Goal: Task Accomplishment & Management: Manage account settings

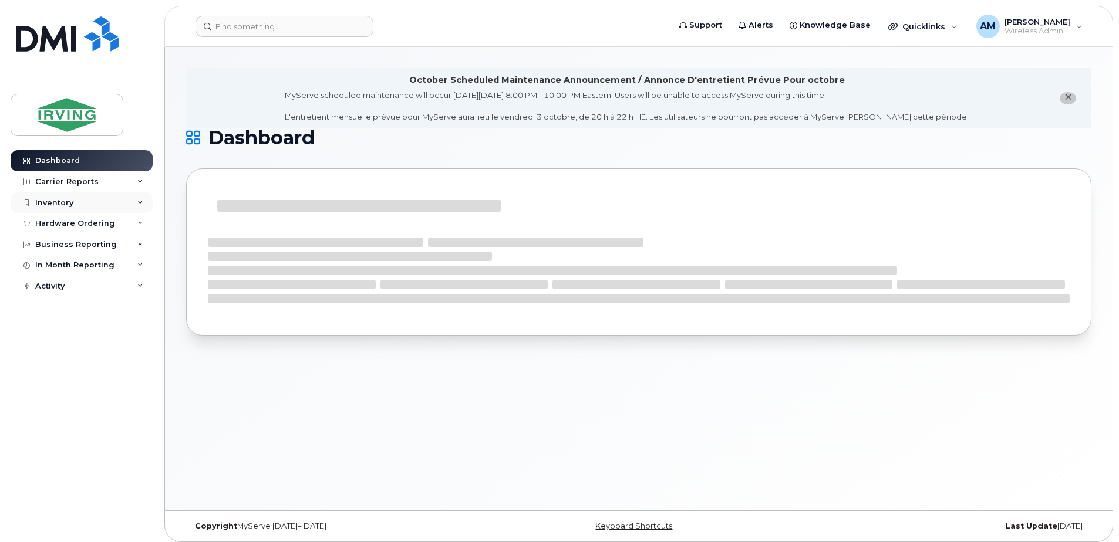
click at [141, 204] on icon at bounding box center [140, 203] width 6 height 6
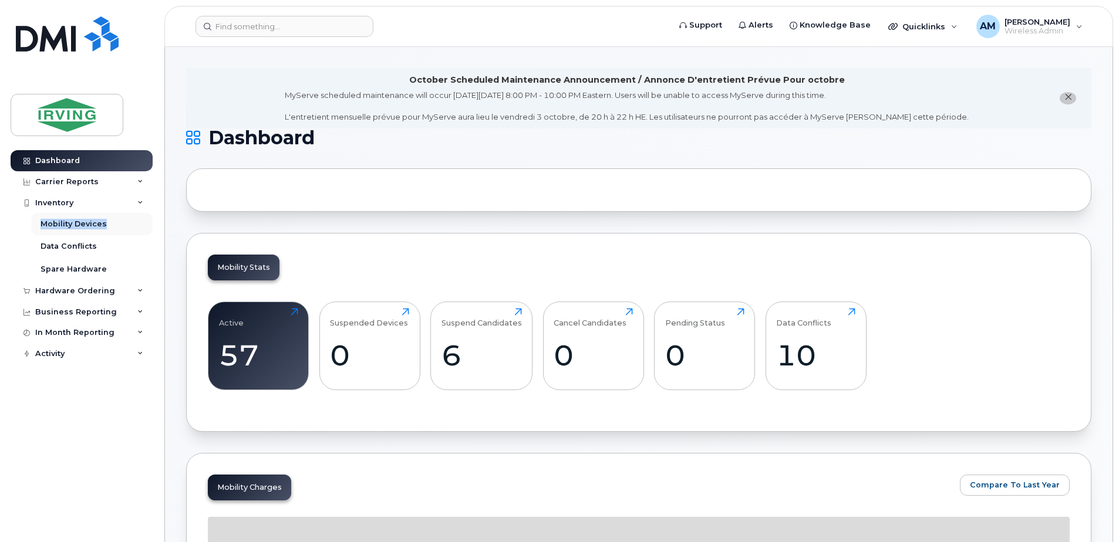
drag, startPoint x: 141, startPoint y: 204, endPoint x: 151, endPoint y: 222, distance: 21.0
click at [152, 224] on div "Inventory Mobility Devices Data Conflicts Spare Hardware" at bounding box center [83, 237] width 145 height 88
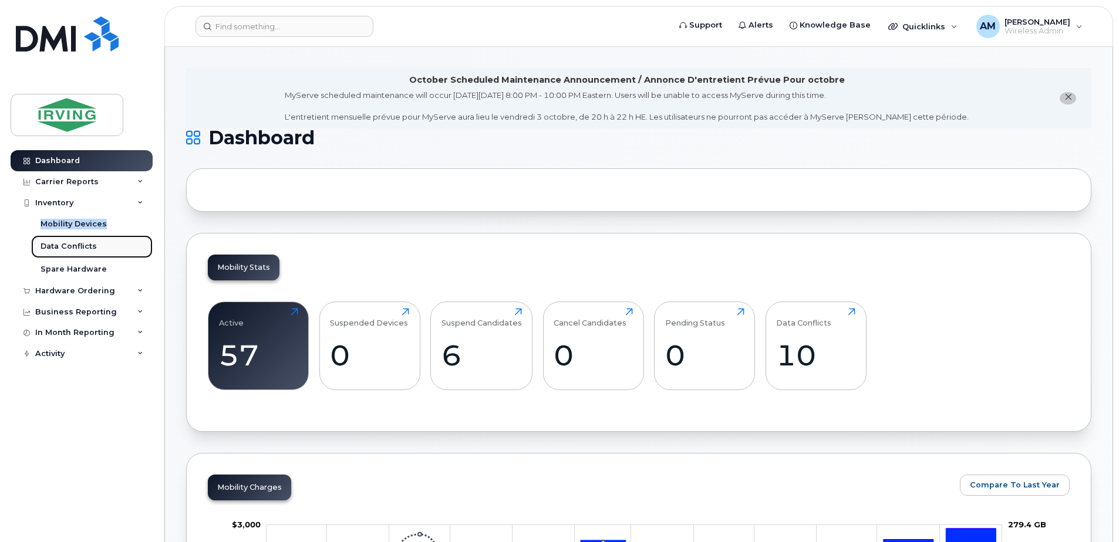
click at [59, 250] on div "Data Conflicts" at bounding box center [69, 246] width 56 height 11
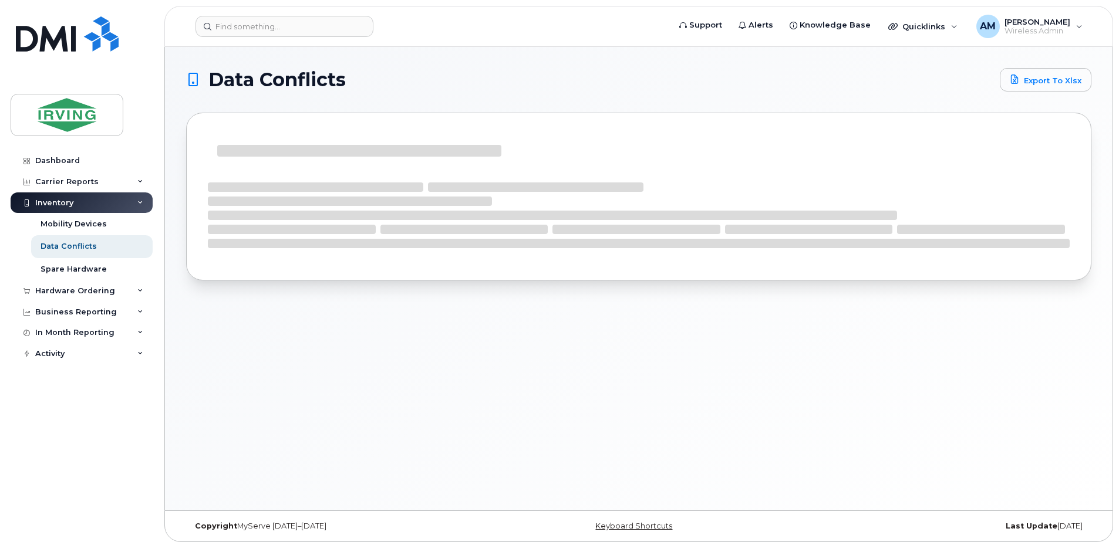
drag, startPoint x: 23, startPoint y: 531, endPoint x: 28, endPoint y: 506, distance: 25.0
click at [21, 529] on div "Dashboard Carrier Reports Monthly Billing Roaming Reports Suspended Devices Sus…" at bounding box center [79, 271] width 159 height 542
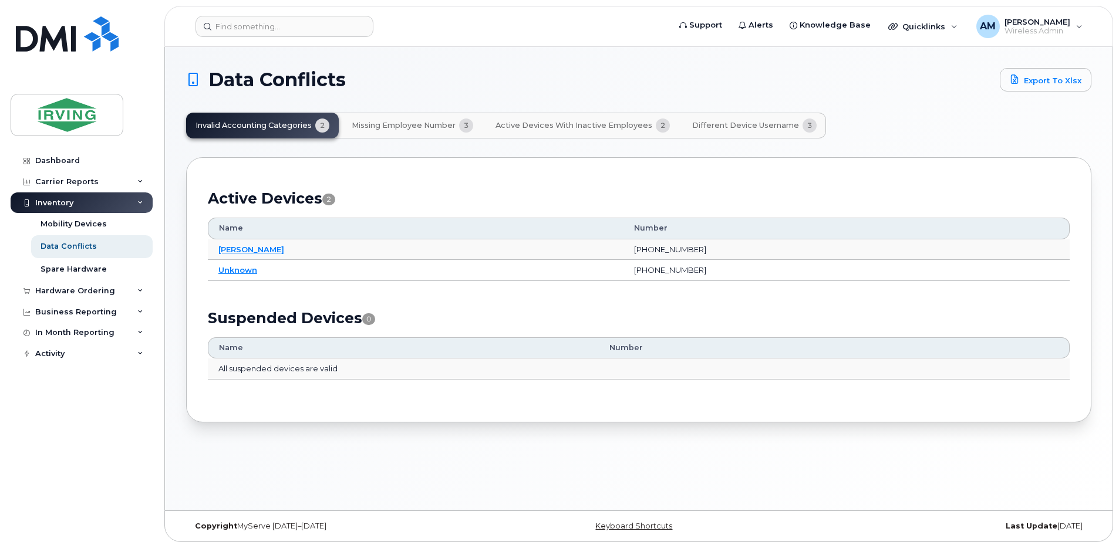
click at [551, 131] on button "Active Devices with Inactive Employees 2" at bounding box center [582, 126] width 193 height 26
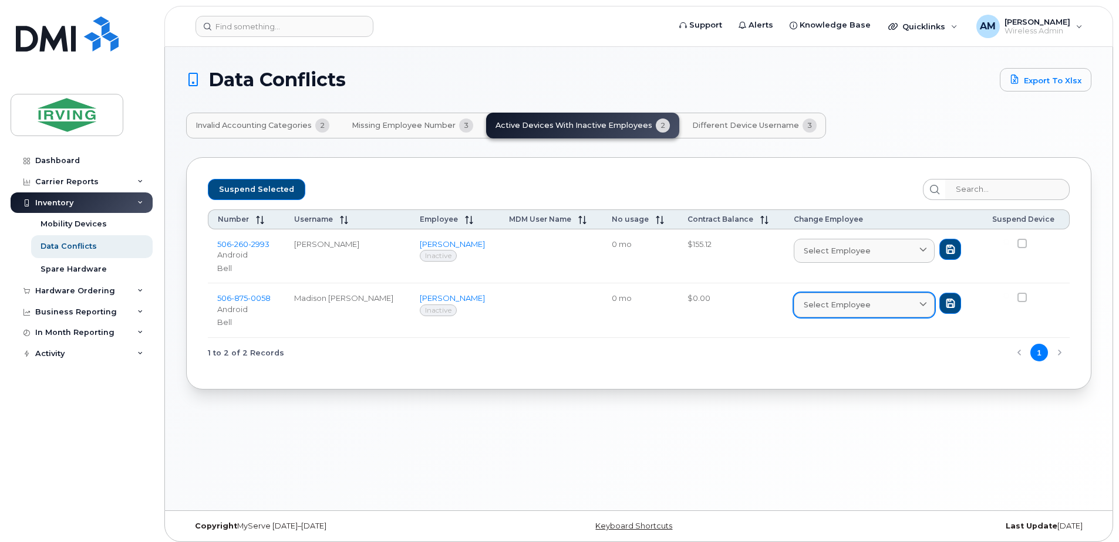
click at [878, 308] on div "Select employee" at bounding box center [864, 304] width 121 height 11
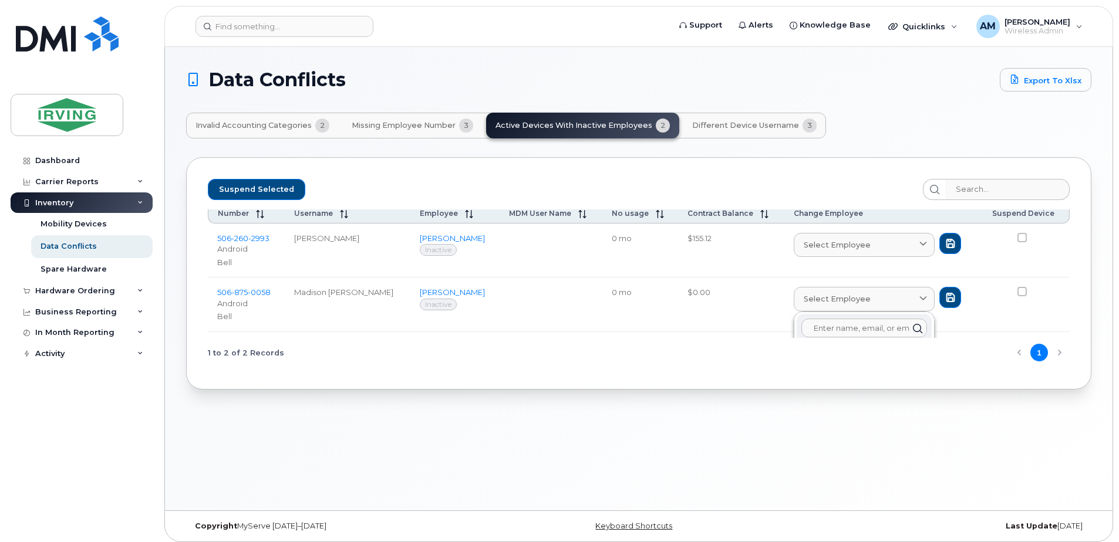
click at [834, 326] on input "text" at bounding box center [864, 328] width 126 height 19
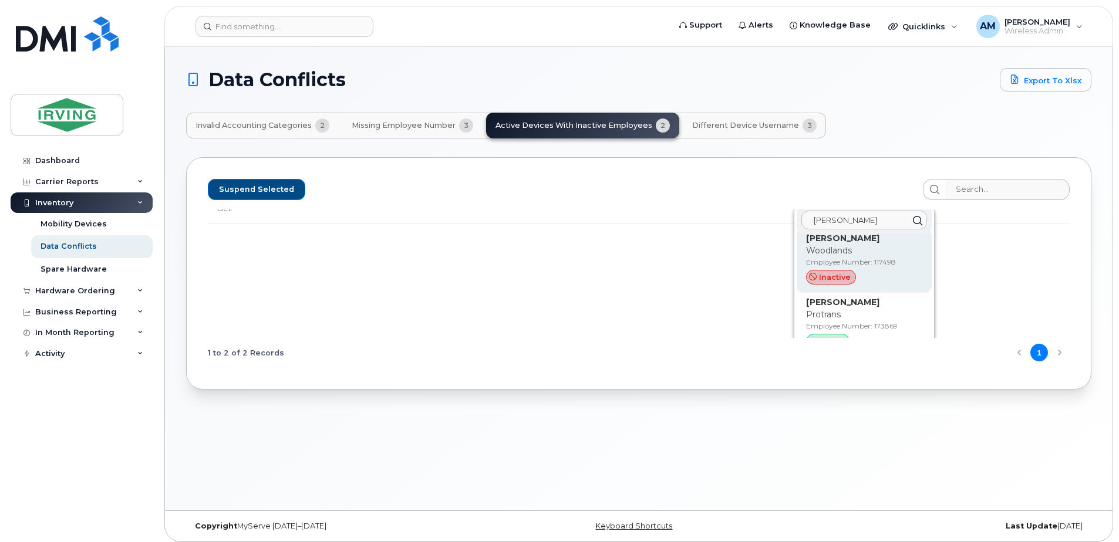
scroll to position [176, 0]
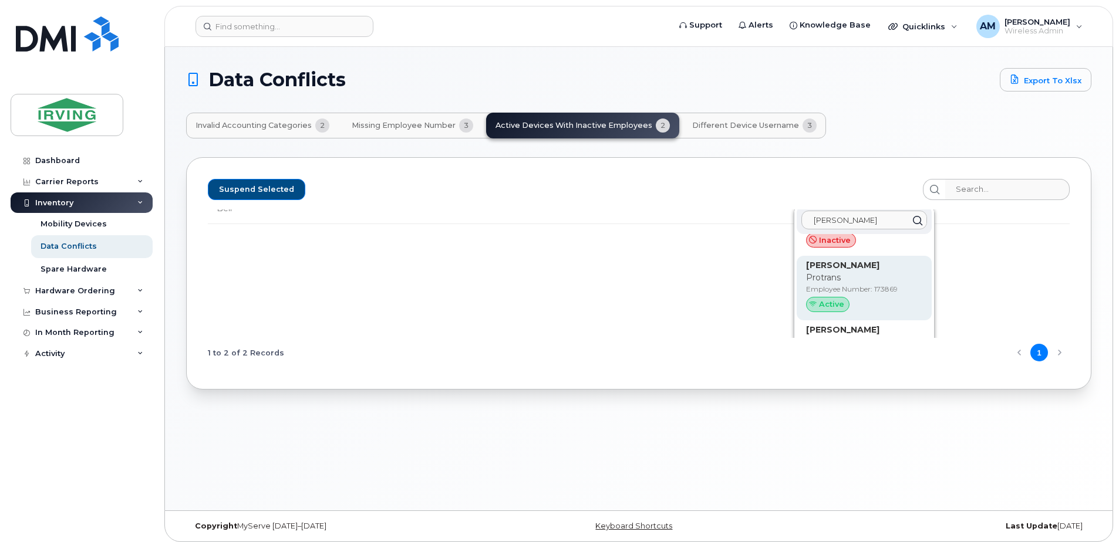
type input "andre bou"
click at [852, 290] on p "Employee Number: 173869" at bounding box center [864, 289] width 116 height 11
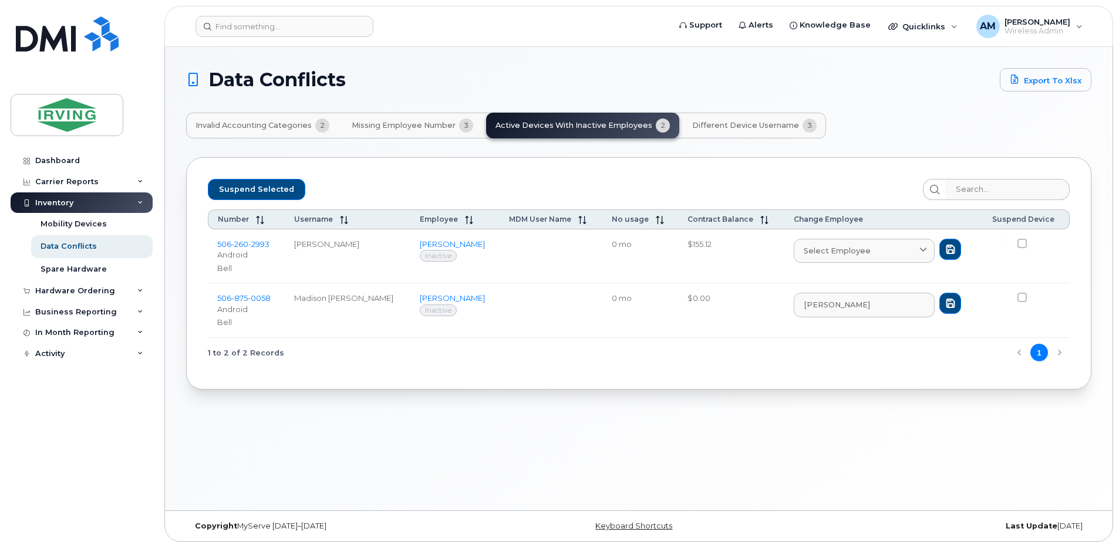
scroll to position [0, 0]
click at [939, 311] on button "submit" at bounding box center [950, 303] width 22 height 21
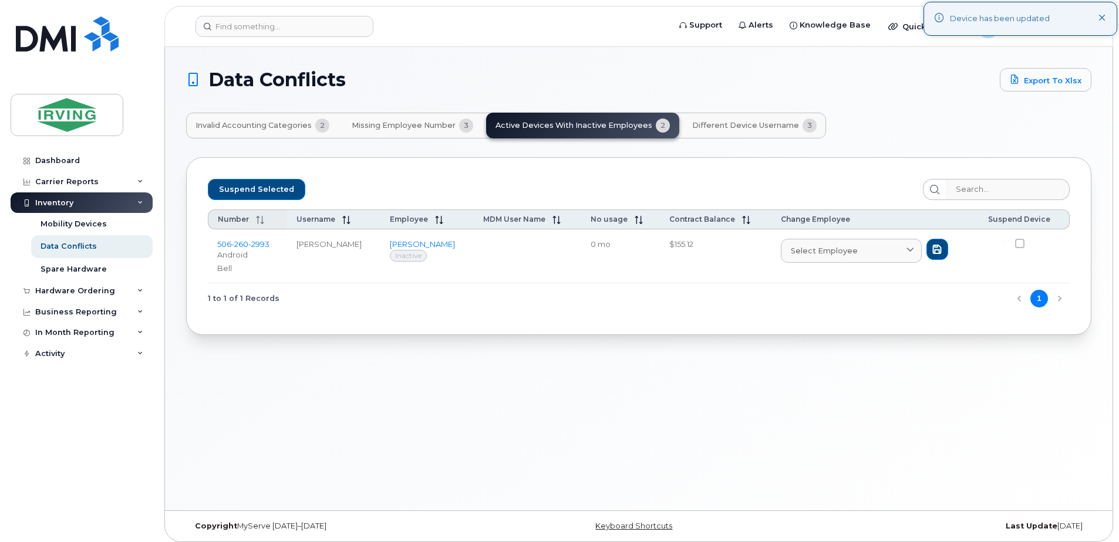
drag, startPoint x: 332, startPoint y: 245, endPoint x: 231, endPoint y: 222, distance: 103.7
click at [214, 232] on tr "506 260 2993 Android Bell Lauren Mullaly Lauren Mullaly Inactive 0 mo $155.12 S…" at bounding box center [639, 257] width 862 height 55
drag, startPoint x: 231, startPoint y: 222, endPoint x: 396, endPoint y: 183, distance: 169.4
click at [396, 183] on div "Suspend Selected" at bounding box center [639, 189] width 862 height 21
click at [828, 348] on div "Data Conflicts Export to Xlsx Invalid Accounting Categories 2 Missing Employee …" at bounding box center [638, 279] width 947 height 464
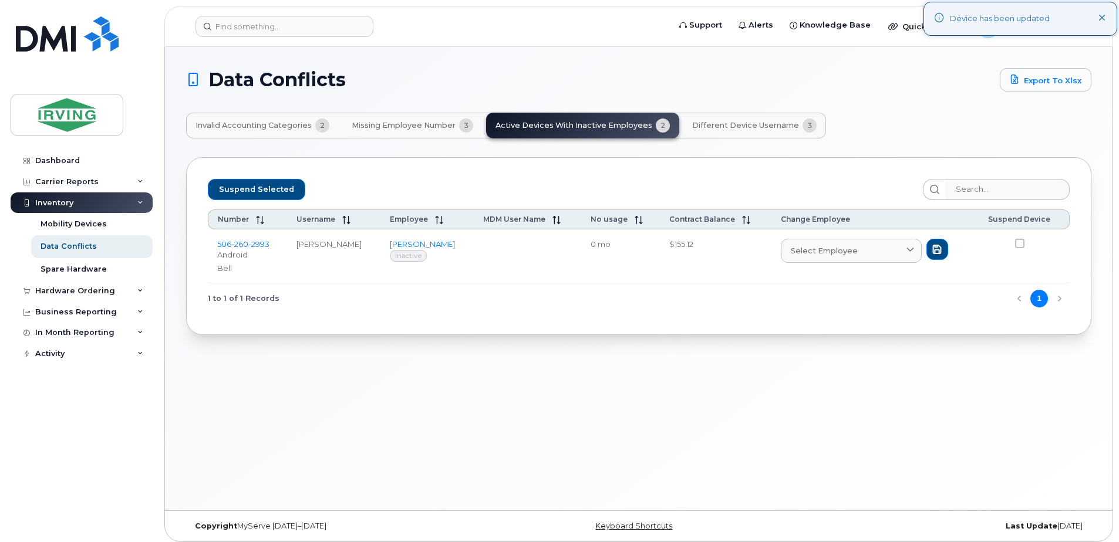
click at [773, 131] on button "Different Device Username 3" at bounding box center [754, 126] width 143 height 26
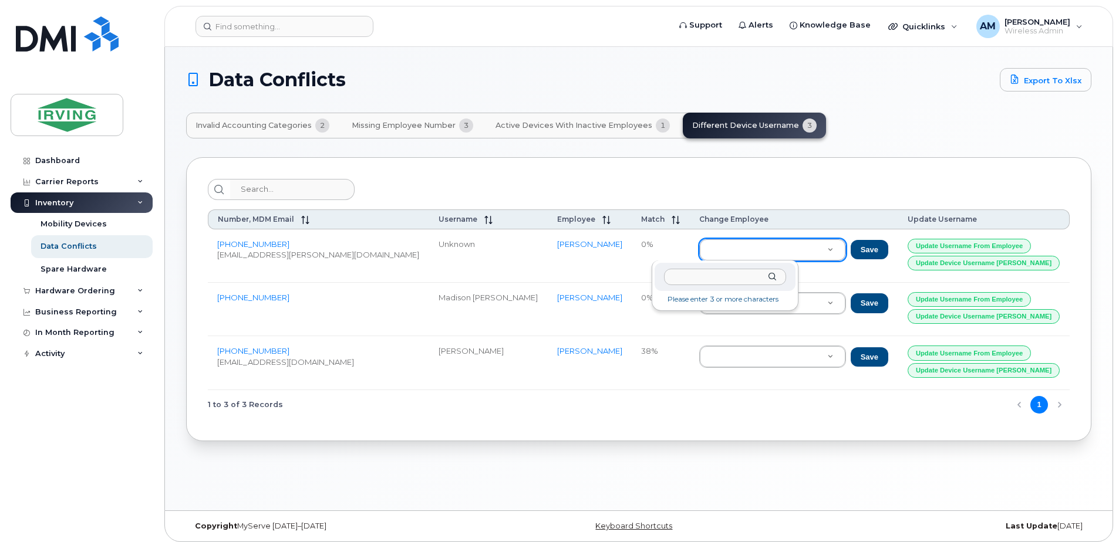
click at [697, 278] on input "text" at bounding box center [725, 277] width 122 height 17
type input "caren ablack"
type input "255660"
click at [851, 249] on button "Save" at bounding box center [870, 250] width 38 height 20
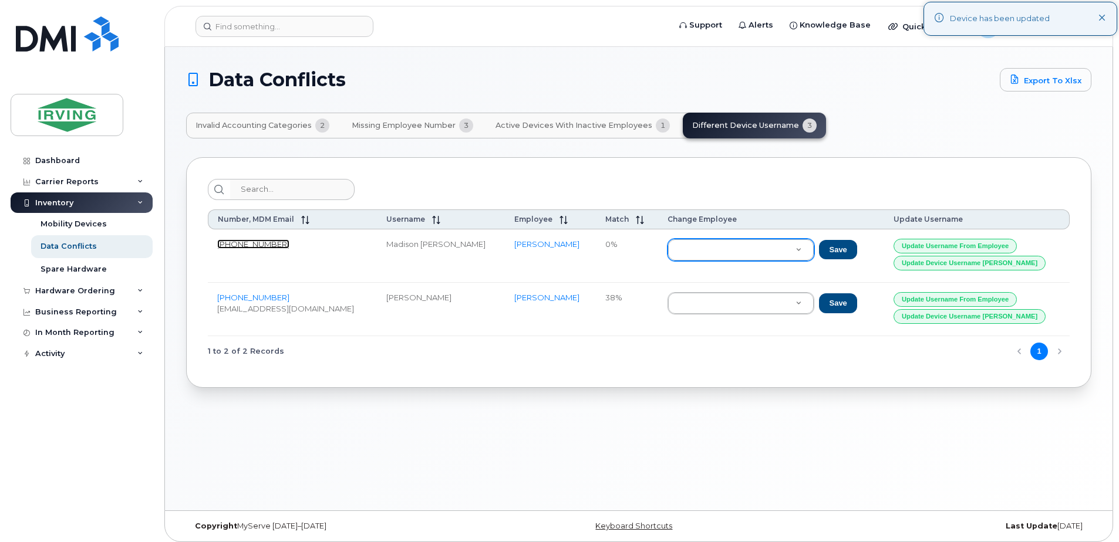
click at [229, 248] on link "506-875-0058" at bounding box center [253, 244] width 72 height 9
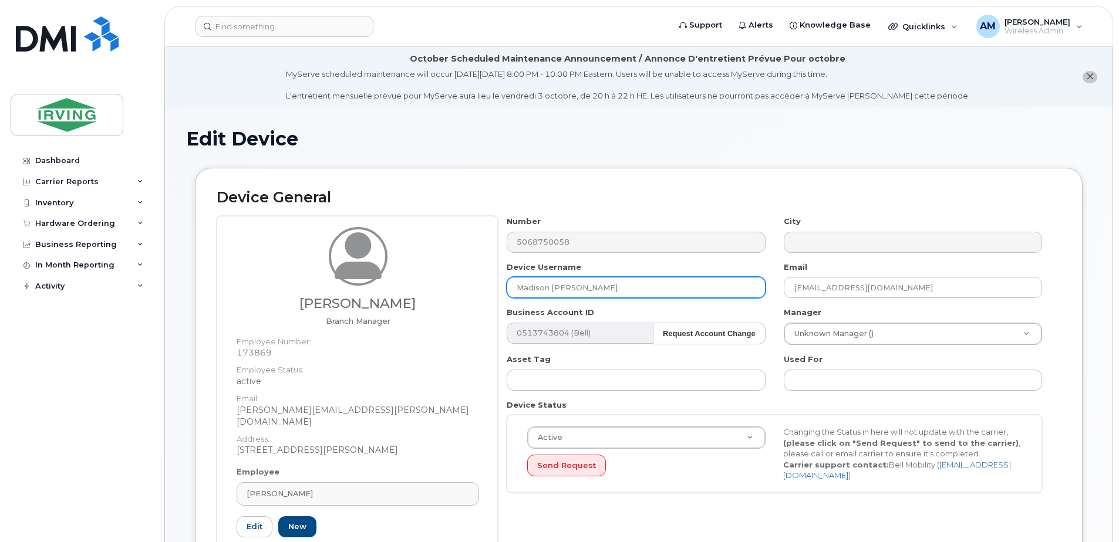
click at [617, 288] on input "Madison [PERSON_NAME]" at bounding box center [636, 287] width 258 height 21
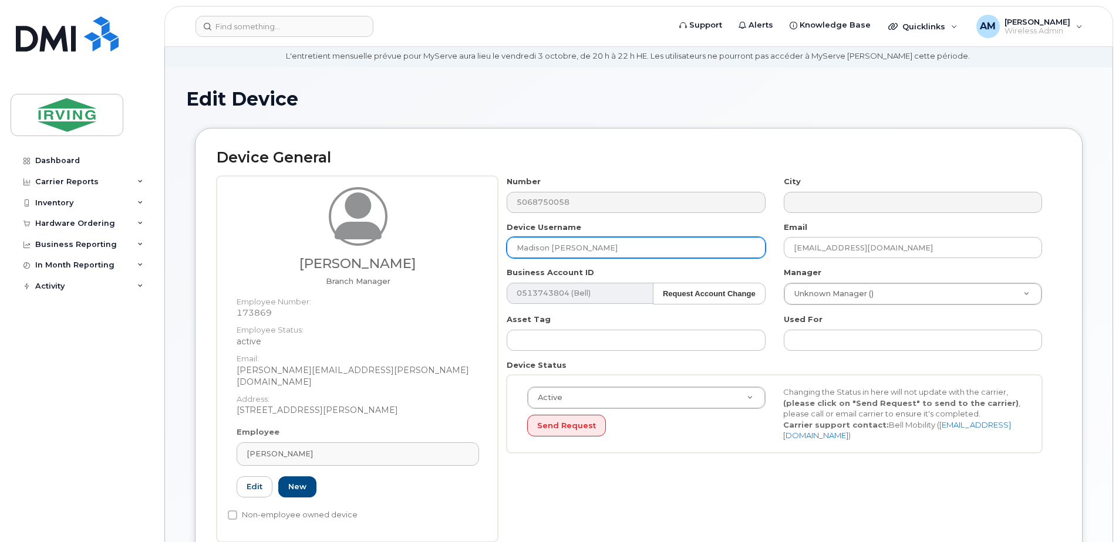
scroll to position [59, 0]
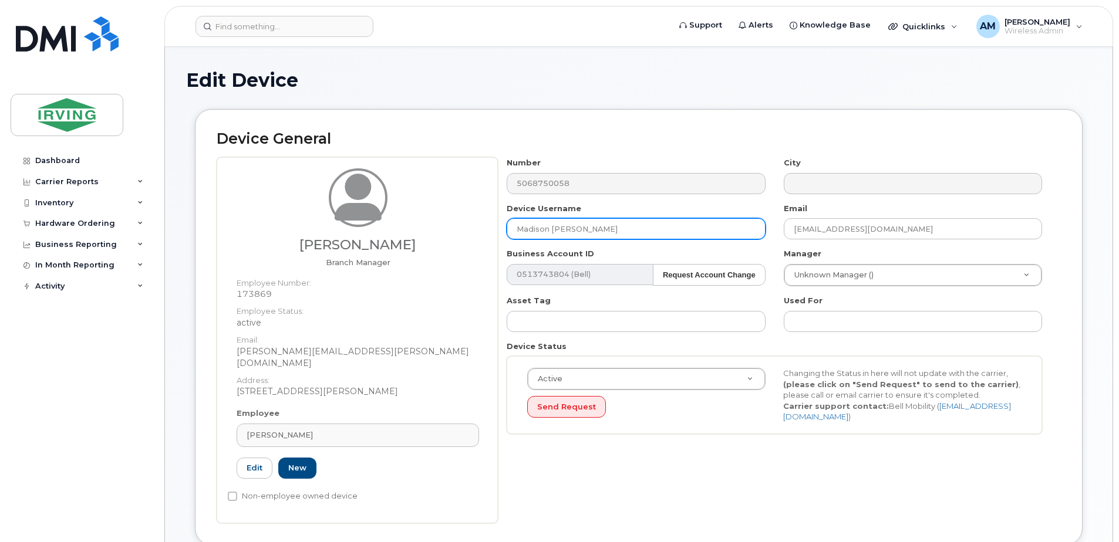
drag, startPoint x: 604, startPoint y: 228, endPoint x: 466, endPoint y: 221, distance: 138.7
click at [466, 221] on div "Andre Boudreault Branch Manager Employee Number: 173869 Employee Status: active…" at bounding box center [639, 340] width 844 height 366
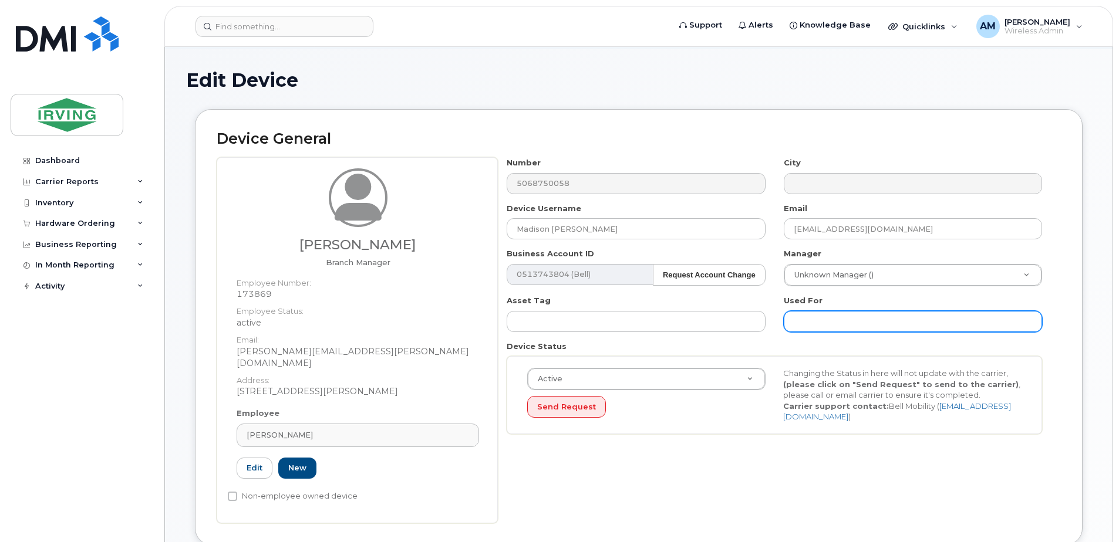
click at [808, 329] on input "text" at bounding box center [913, 321] width 258 height 21
paste input "Madison [PERSON_NAME]"
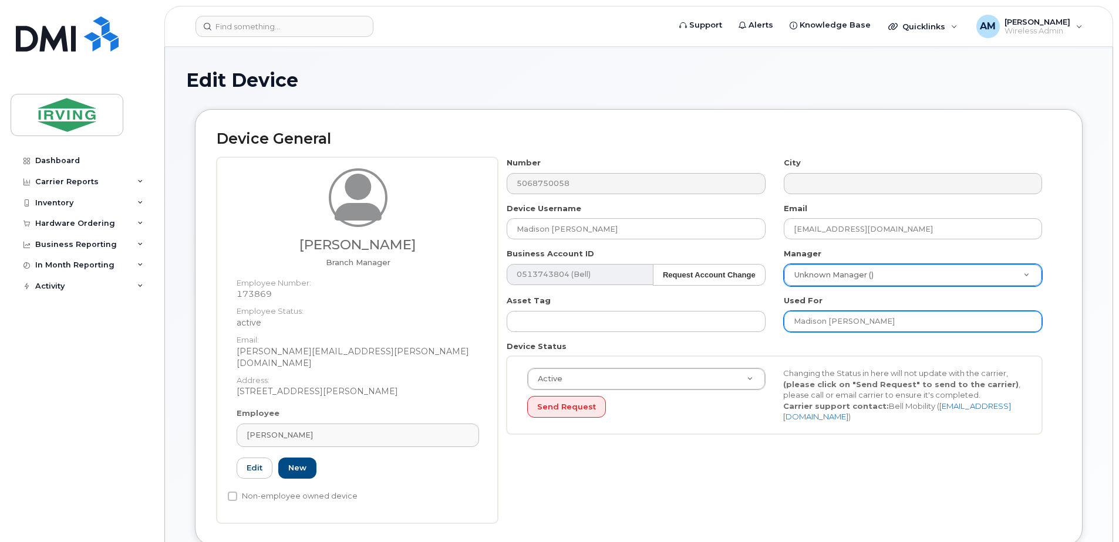
type input "Madison [PERSON_NAME]"
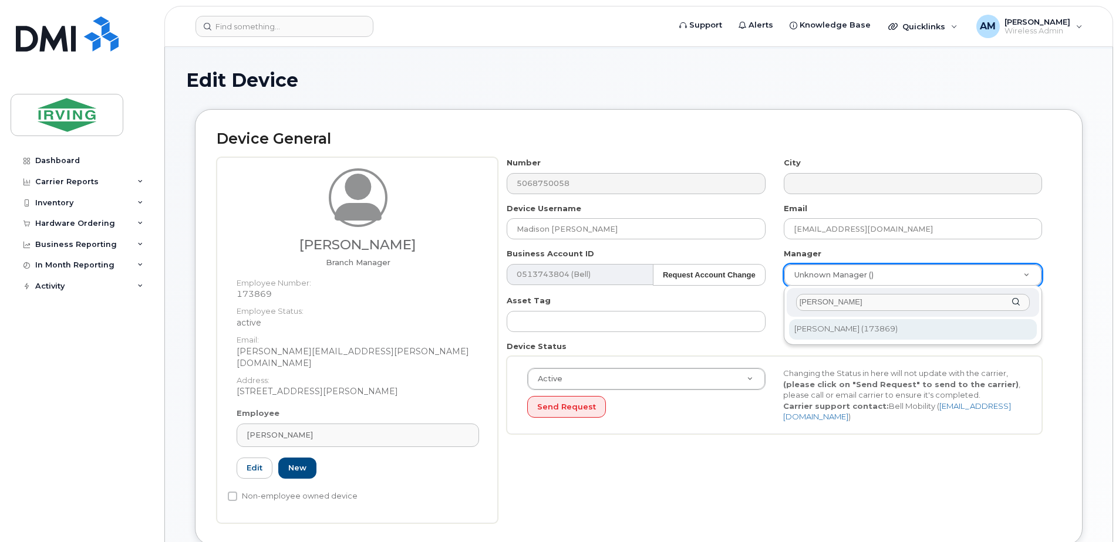
type input "andre bou"
type input "1487171"
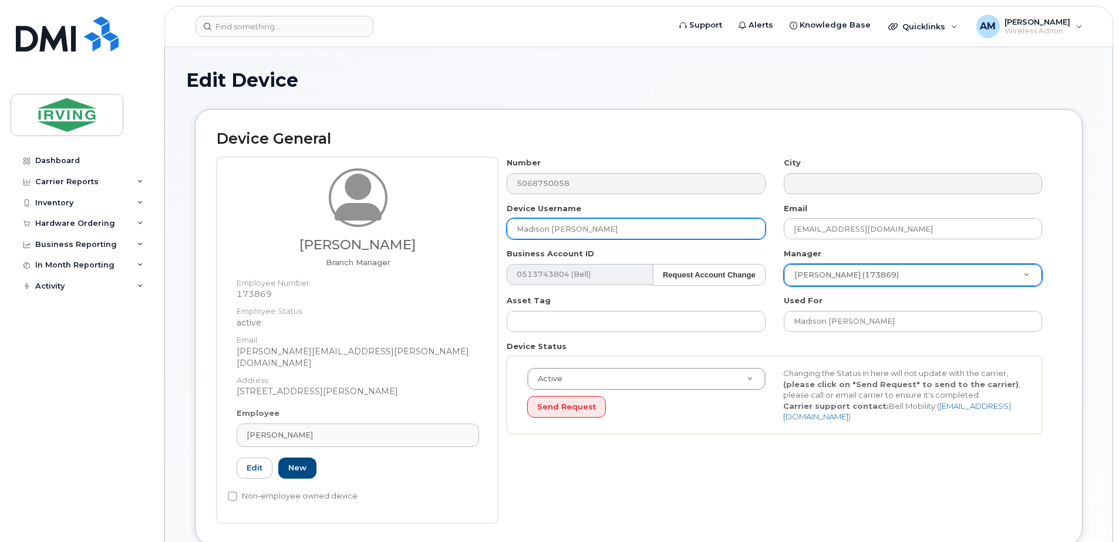
drag, startPoint x: 613, startPoint y: 227, endPoint x: 495, endPoint y: 215, distance: 118.0
click at [495, 215] on div "Andre Boudreault Branch Manager Employee Number: 173869 Employee Status: active…" at bounding box center [639, 340] width 844 height 366
click at [707, 111] on div "Device General Andre Boudreault Branch Manager Employee Number: 173869 Employee…" at bounding box center [639, 327] width 888 height 437
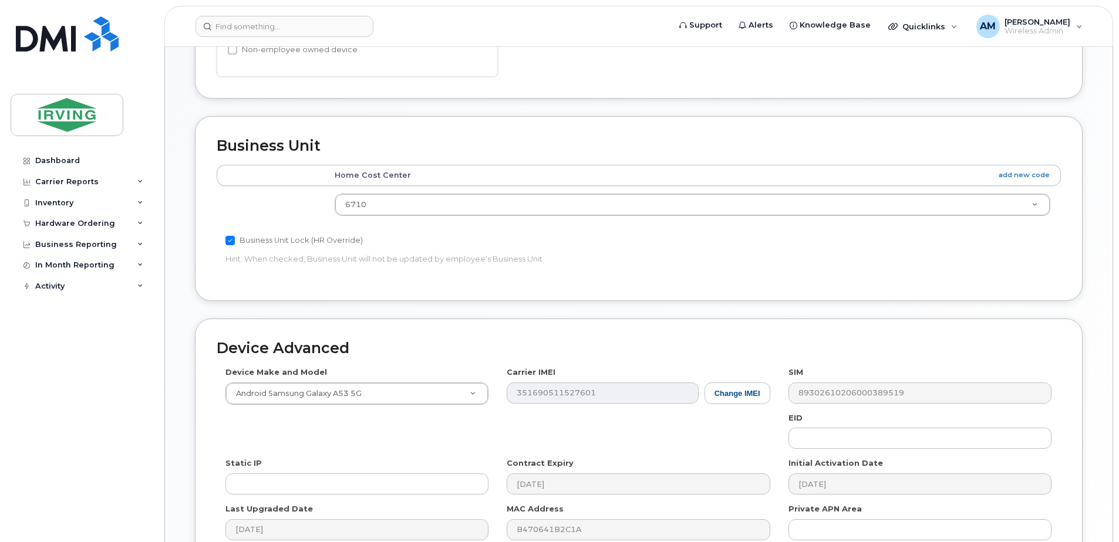
scroll to position [587, 0]
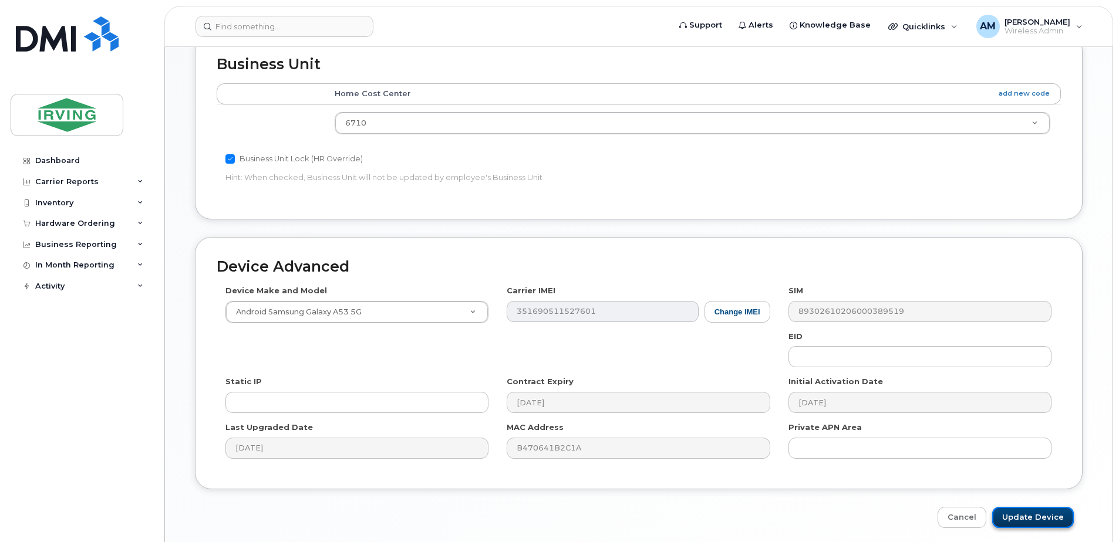
click at [1051, 507] on input "Update Device" at bounding box center [1033, 518] width 82 height 22
type input "Saving..."
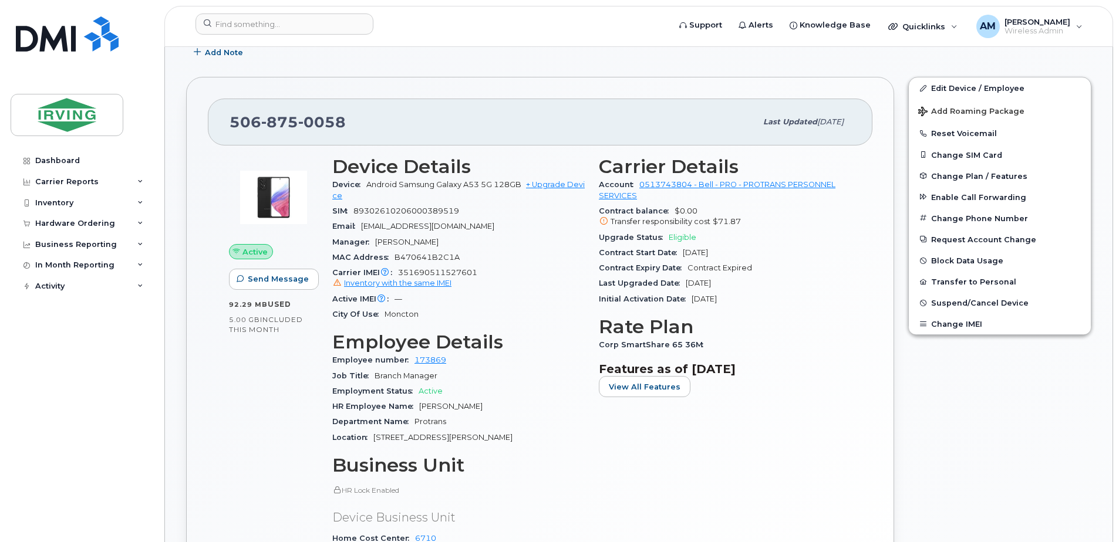
scroll to position [411, 0]
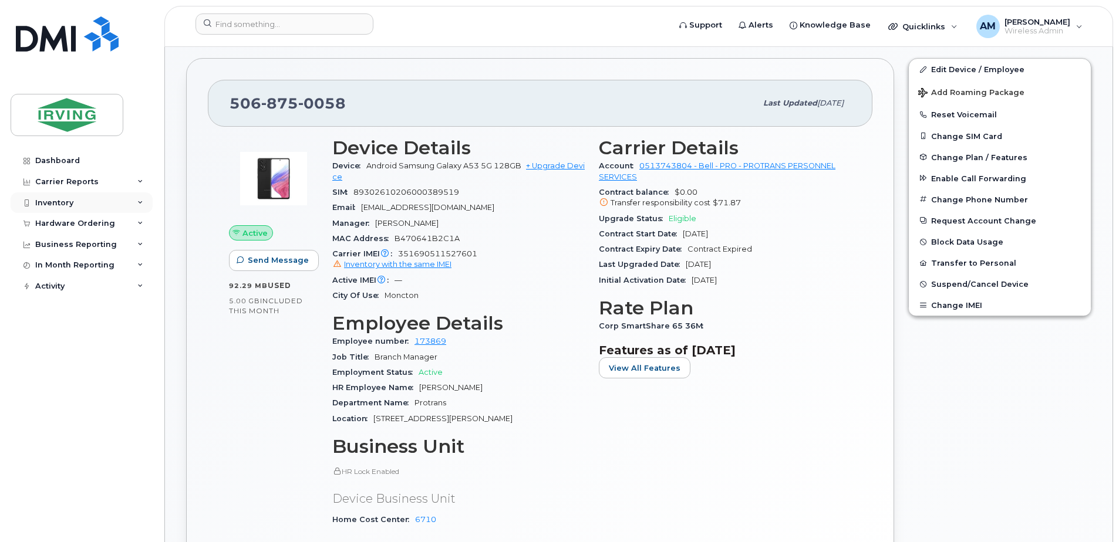
click at [73, 205] on div "Inventory" at bounding box center [82, 203] width 142 height 21
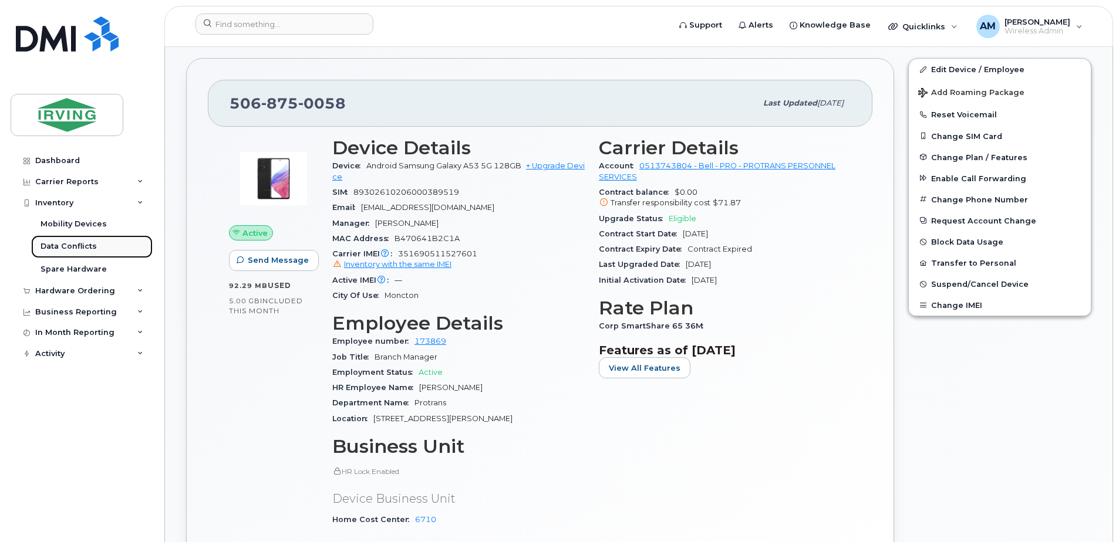
click at [68, 250] on div "Data Conflicts" at bounding box center [69, 246] width 56 height 11
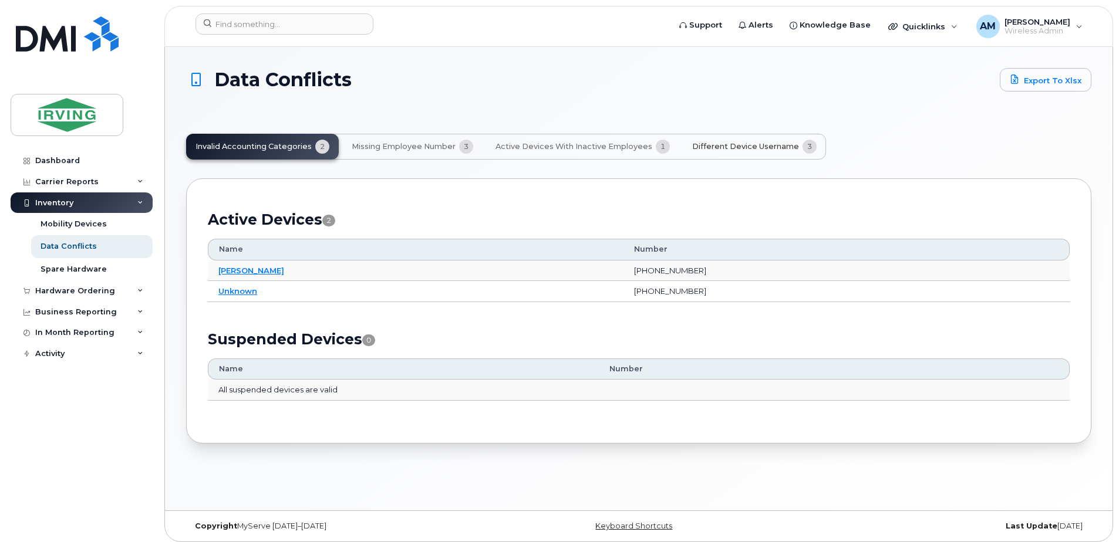
click at [771, 153] on button "Different Device Username 3" at bounding box center [754, 147] width 143 height 26
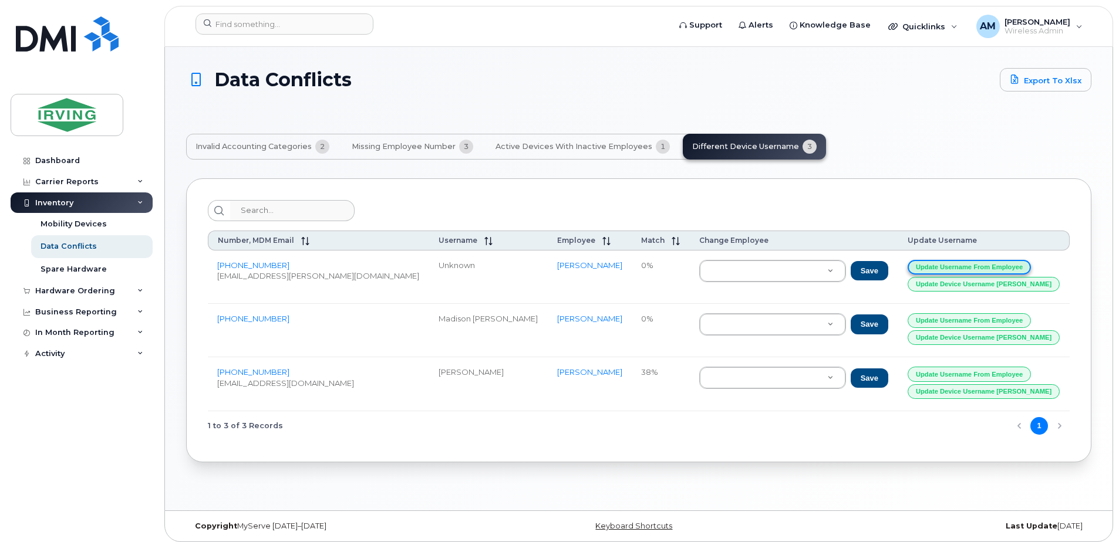
click at [962, 267] on button "Update Username from Employee" at bounding box center [969, 267] width 123 height 15
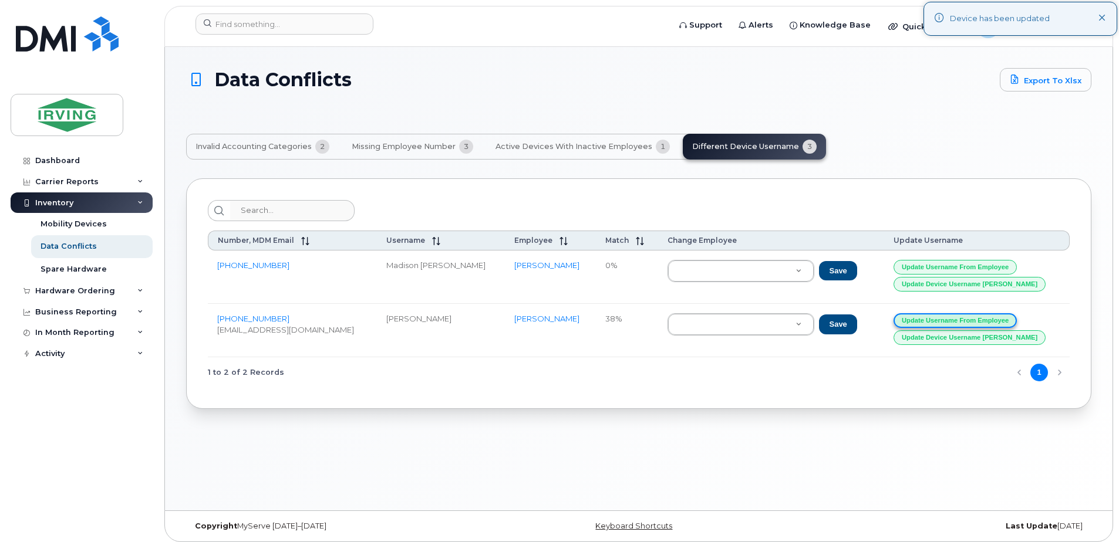
click at [1000, 323] on button "Update Username from Employee" at bounding box center [954, 320] width 123 height 15
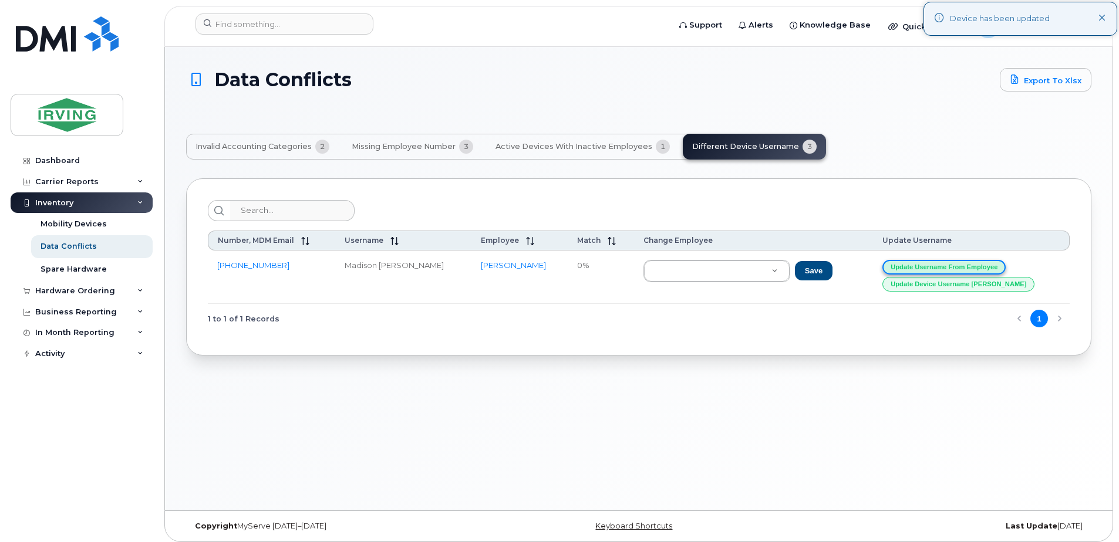
click at [1004, 264] on button "Update Username from Employee" at bounding box center [943, 267] width 123 height 15
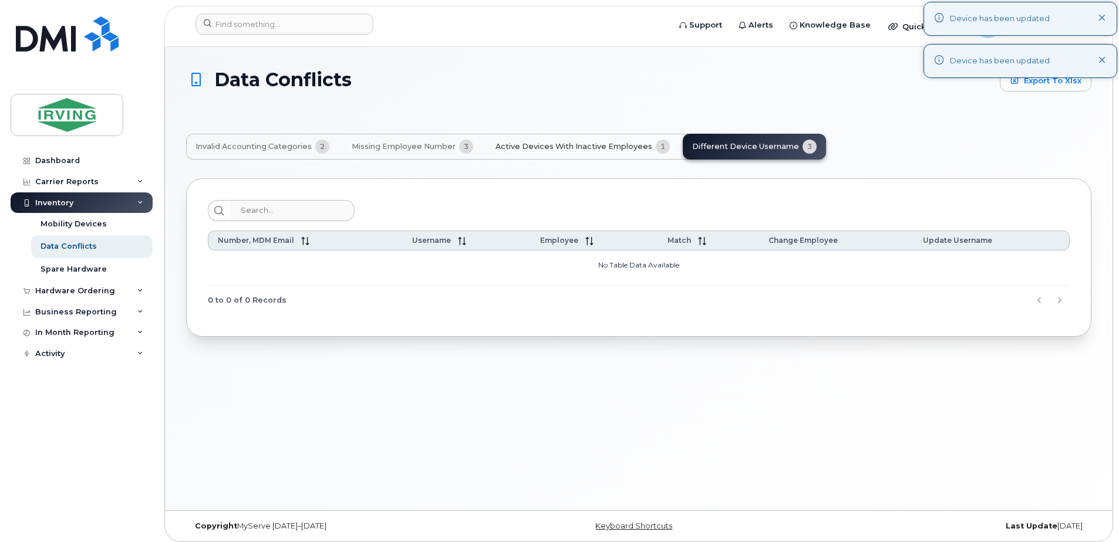
click at [568, 153] on button "Active Devices with Inactive Employees 1" at bounding box center [582, 147] width 193 height 26
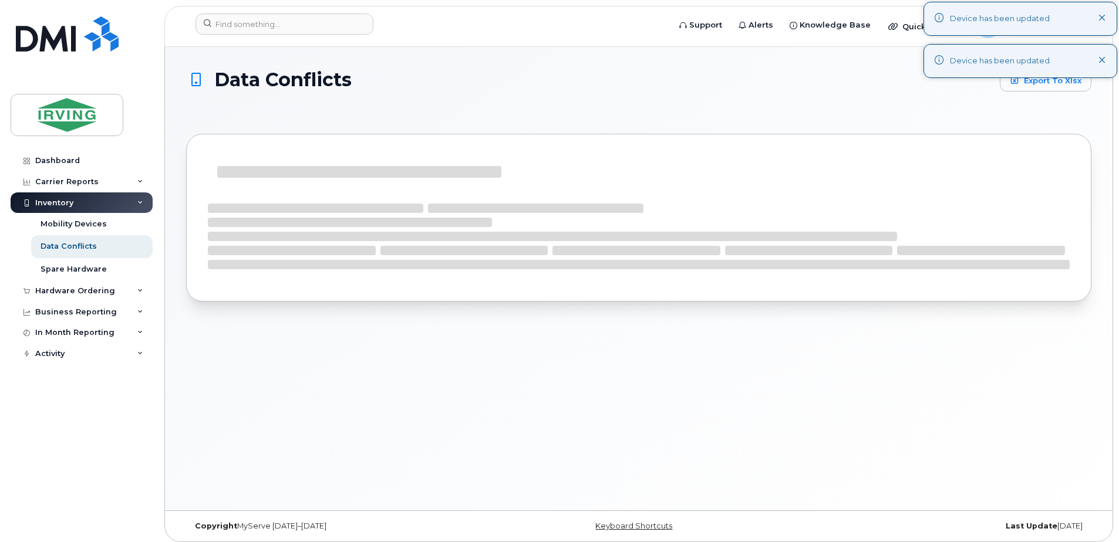
click at [1105, 13] on button at bounding box center [1102, 19] width 8 height 12
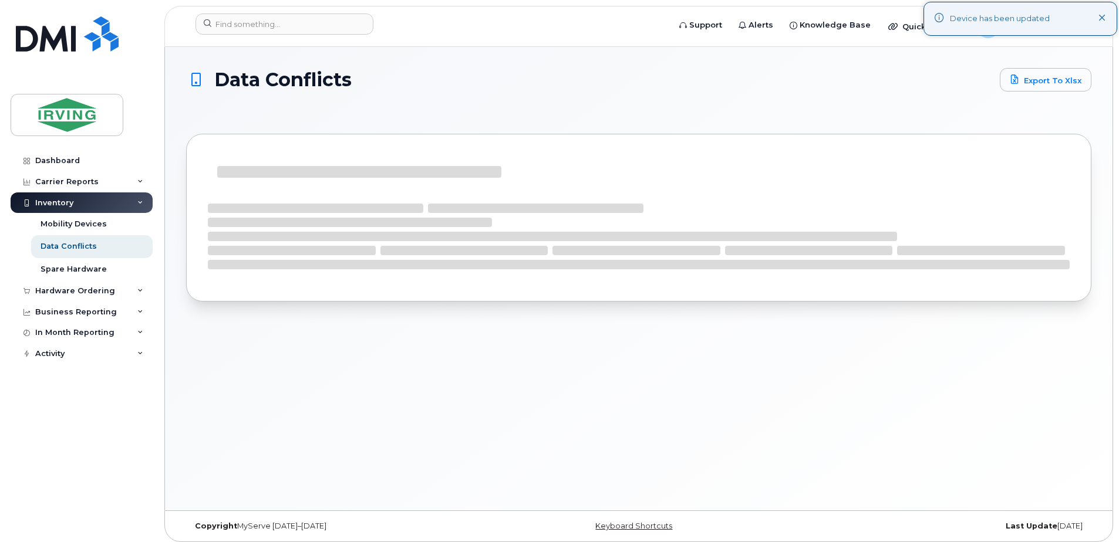
click at [1102, 60] on div "Data Conflicts Export to Xlsx" at bounding box center [638, 279] width 947 height 464
drag, startPoint x: 1109, startPoint y: 12, endPoint x: 1080, endPoint y: 40, distance: 40.3
click at [1108, 13] on div "Device has been updated" at bounding box center [1020, 19] width 194 height 34
click at [629, 117] on div "Data Conflicts Export to Xlsx" at bounding box center [638, 193] width 905 height 251
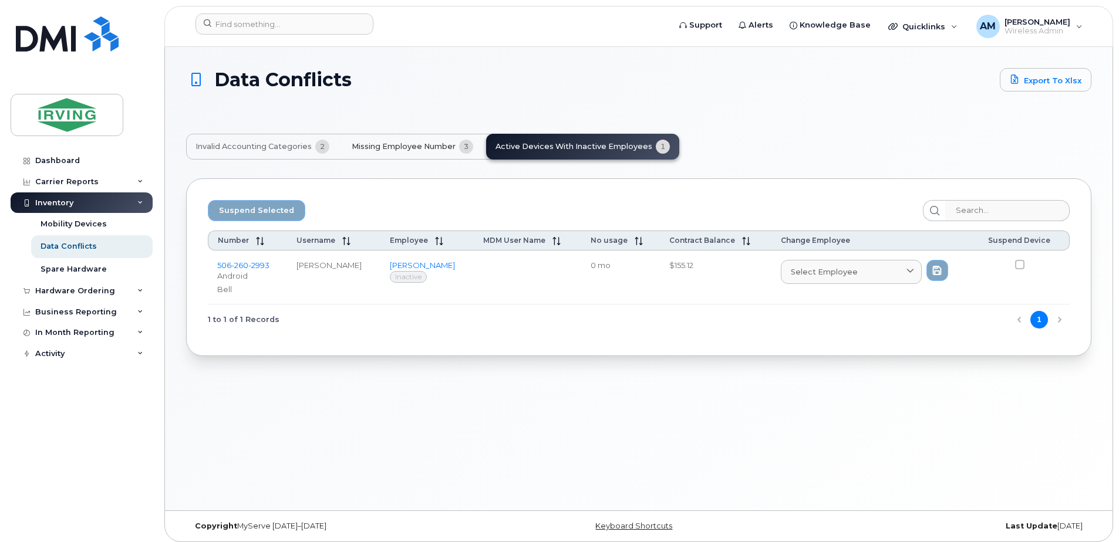
click at [409, 146] on span "Missing Employee Number" at bounding box center [404, 146] width 104 height 9
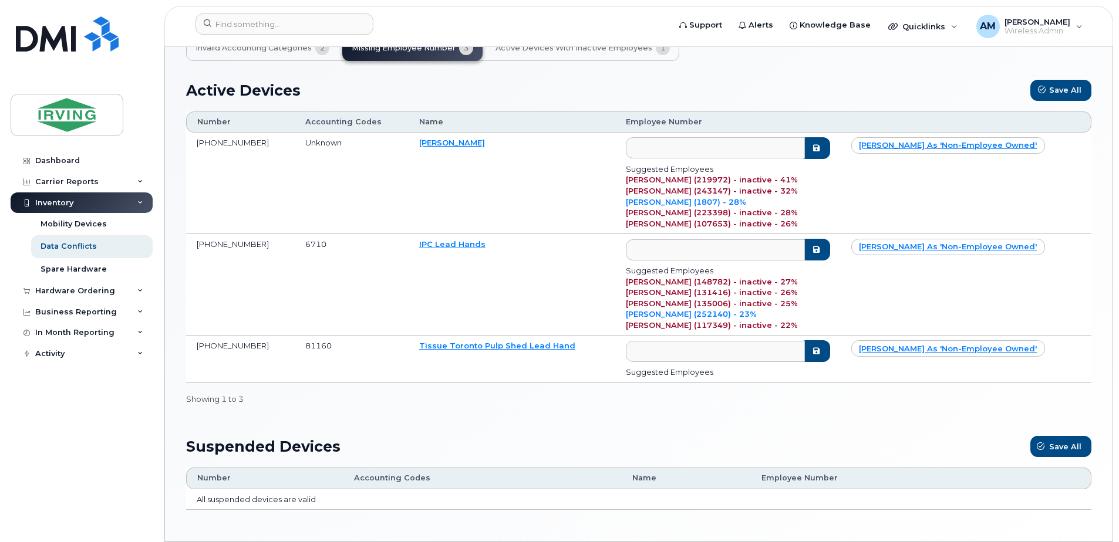
scroll to position [117, 0]
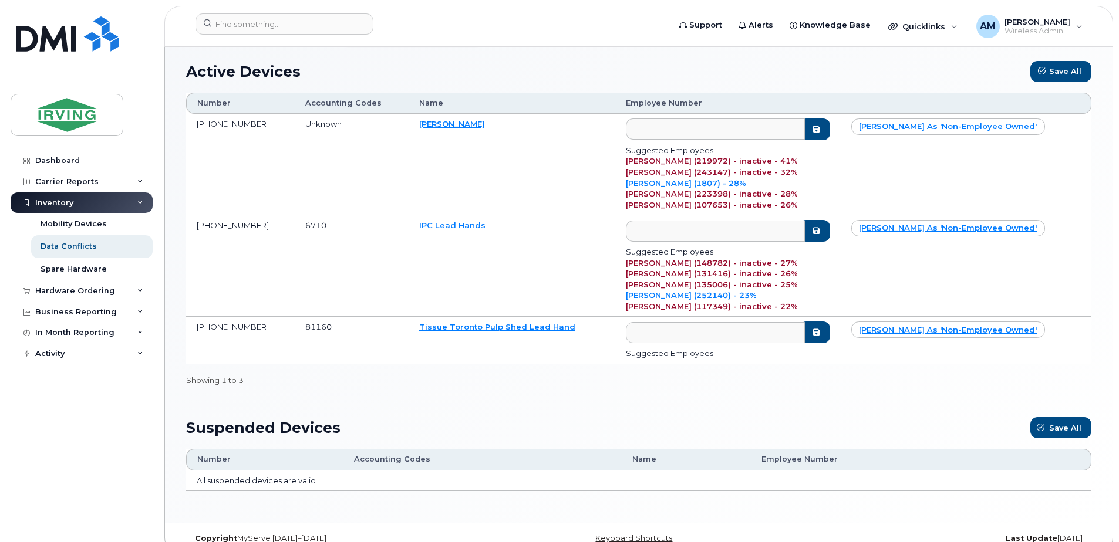
click at [420, 342] on td "Tissue Toronto Pulp Shed Lead Hand" at bounding box center [512, 340] width 207 height 47
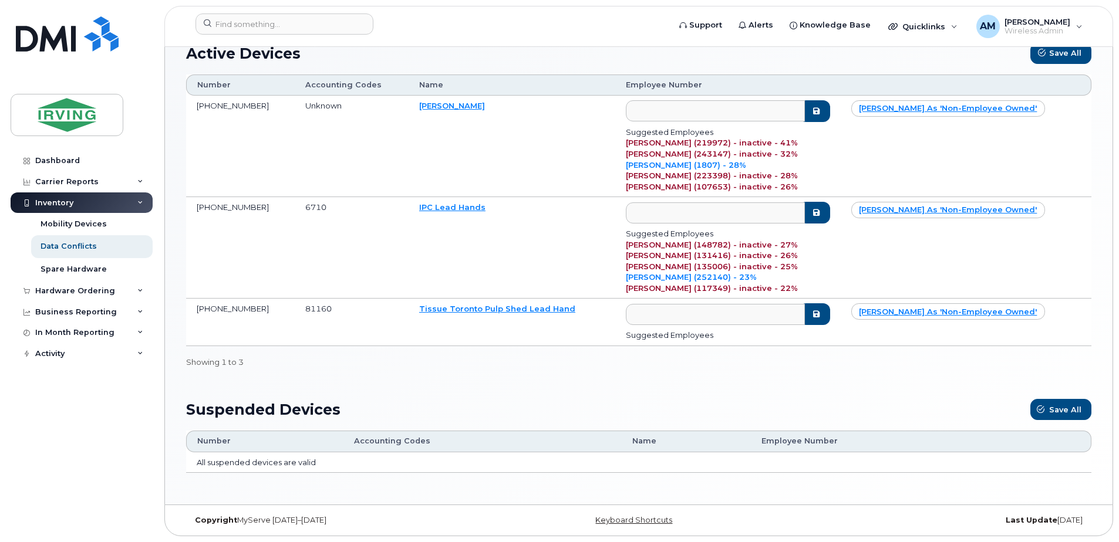
scroll to position [77, 0]
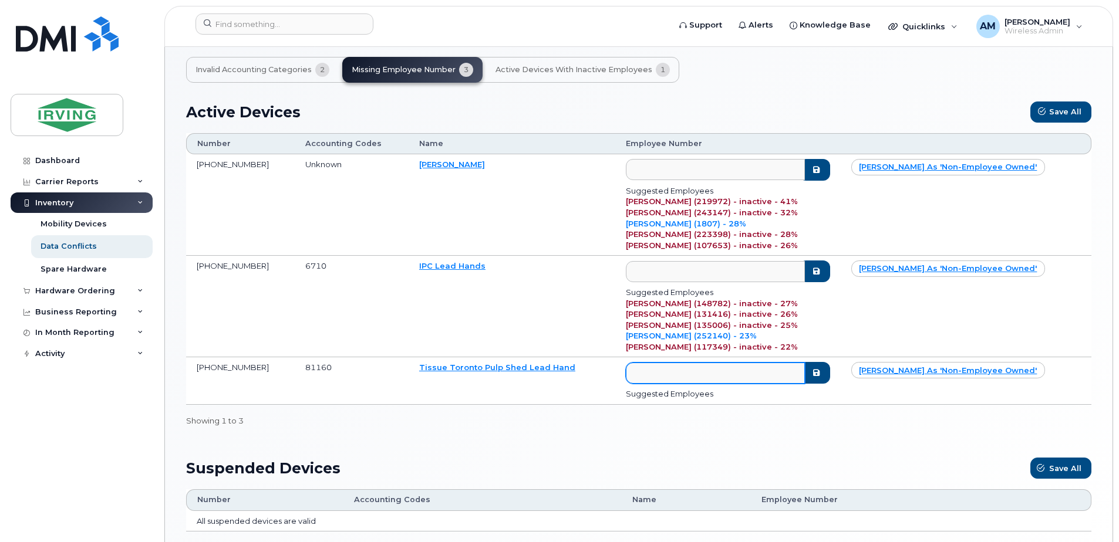
drag, startPoint x: 720, startPoint y: 387, endPoint x: 687, endPoint y: 374, distance: 35.3
click at [718, 387] on td "Suggested Employees" at bounding box center [727, 380] width 225 height 47
click at [687, 374] on input "text" at bounding box center [715, 373] width 179 height 21
click at [478, 393] on td "Tissue Toronto Pulp Shed Lead Hand" at bounding box center [512, 380] width 207 height 47
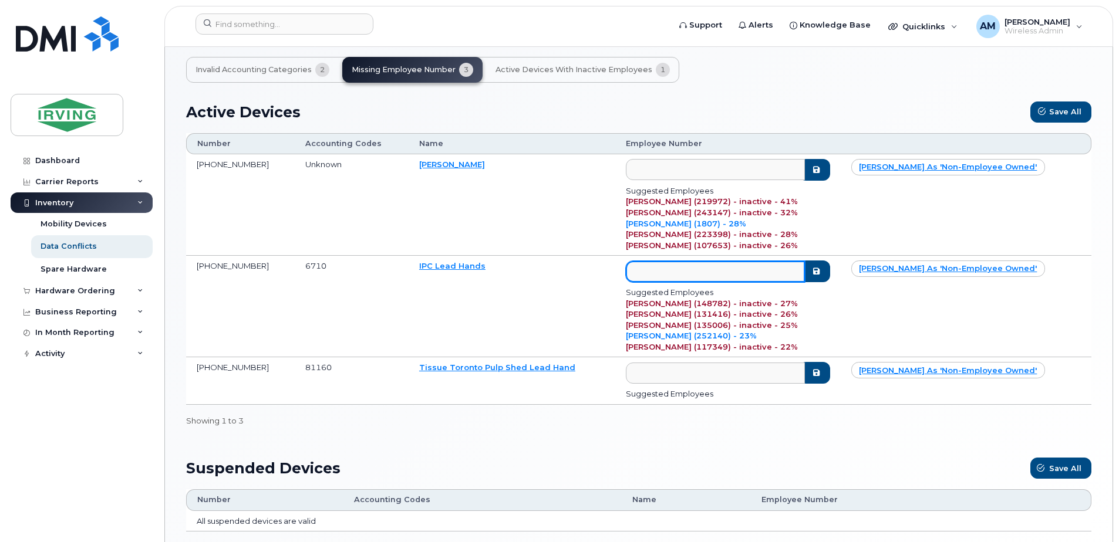
click at [762, 272] on input "text" at bounding box center [715, 271] width 179 height 21
click at [582, 313] on td "IPC Lead Hands" at bounding box center [512, 307] width 207 height 102
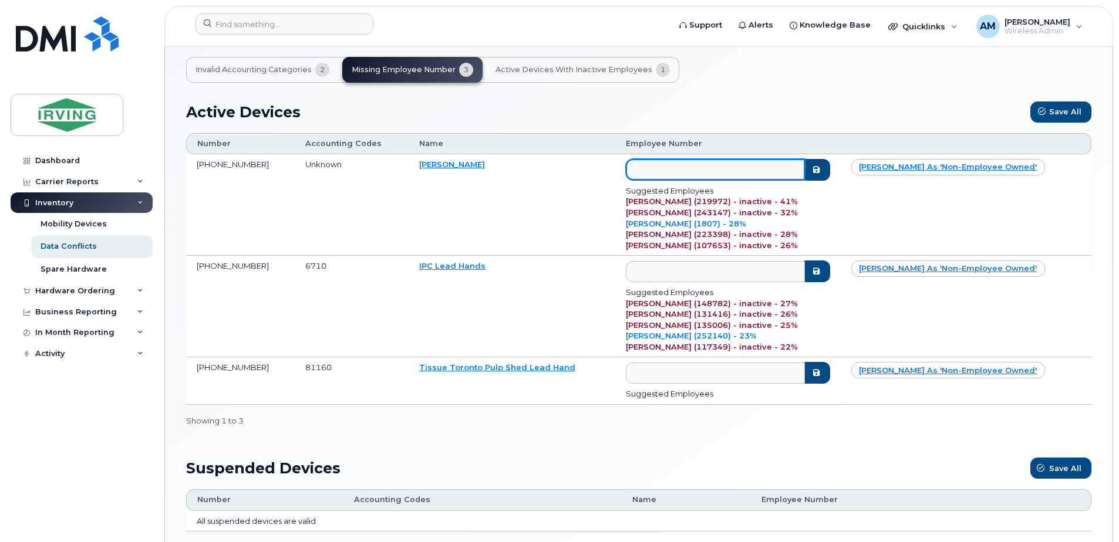
click at [712, 171] on input "text" at bounding box center [715, 169] width 179 height 21
click at [569, 222] on td "Priya Ramakrishnan" at bounding box center [512, 205] width 207 height 102
click at [267, 73] on span "Invalid Accounting Categories" at bounding box center [253, 69] width 116 height 9
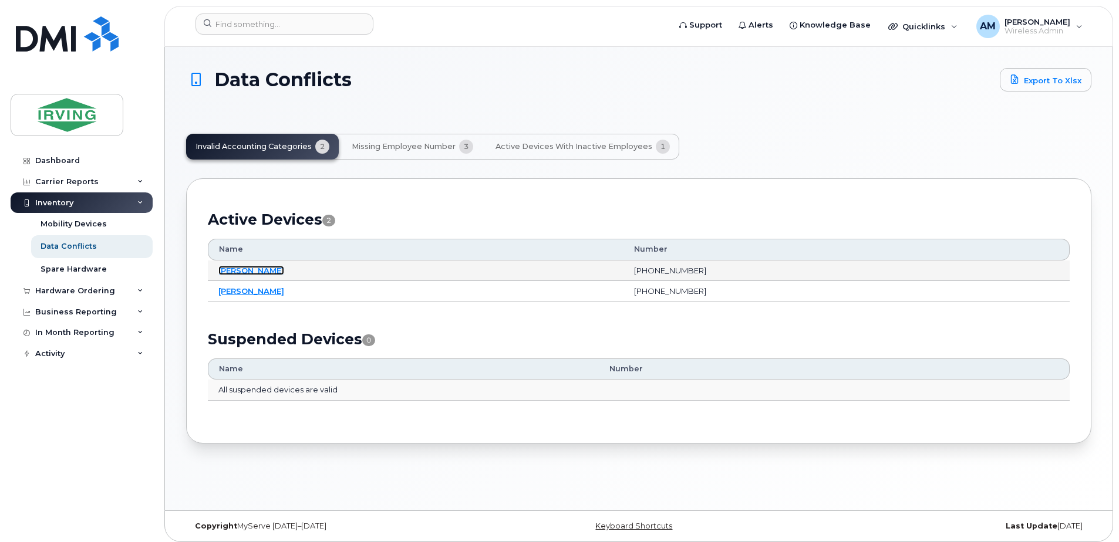
click at [254, 272] on link "[PERSON_NAME]" at bounding box center [251, 270] width 66 height 9
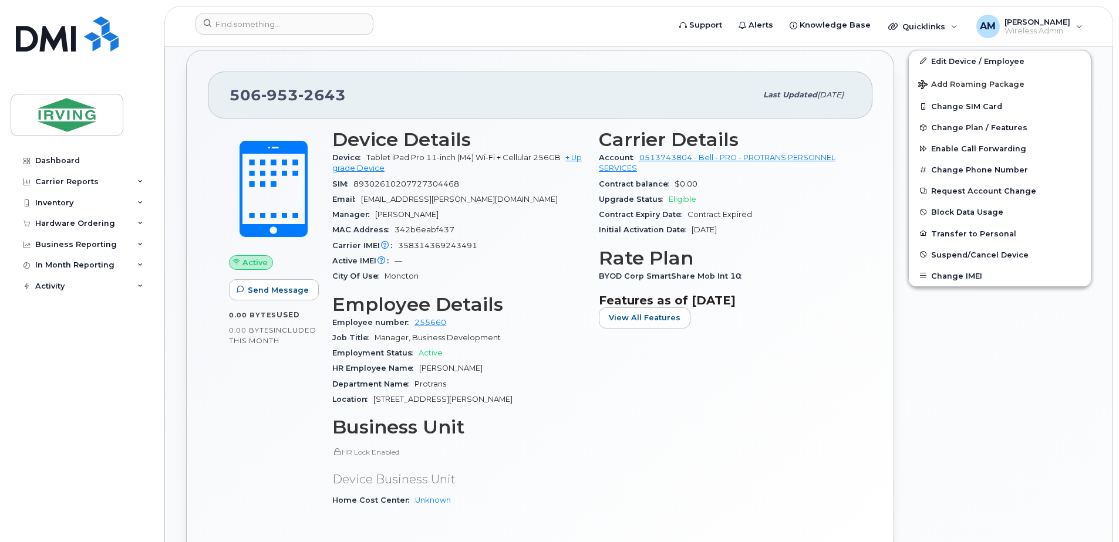
scroll to position [470, 0]
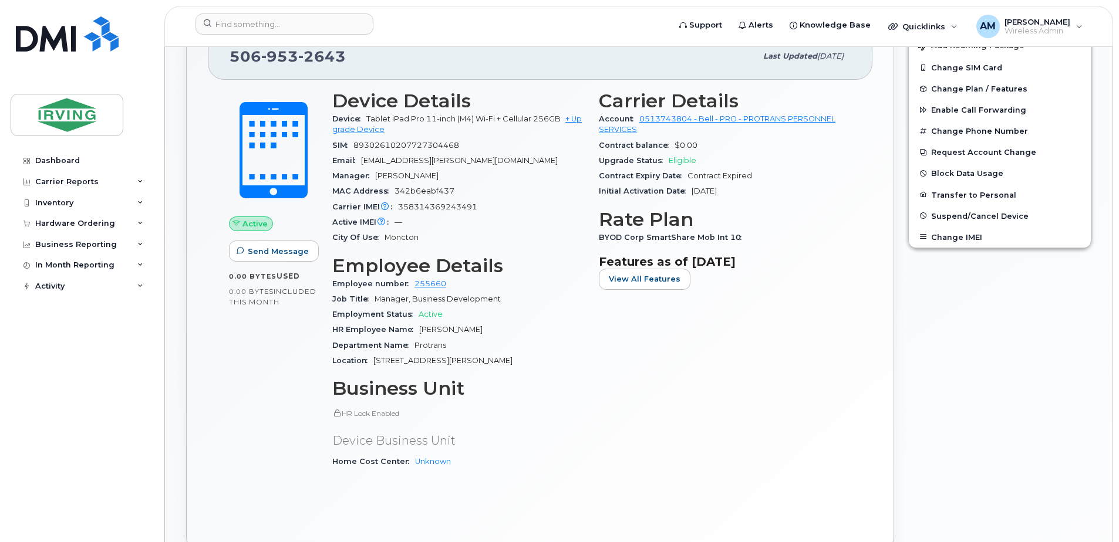
click at [566, 171] on div "Manager Whitney Meyer" at bounding box center [458, 175] width 252 height 15
click at [837, 161] on div "Upgrade Status Eligible" at bounding box center [725, 160] width 252 height 15
drag, startPoint x: 766, startPoint y: 173, endPoint x: 629, endPoint y: 156, distance: 138.4
click at [629, 155] on section "Carrier Details Account 0513743804 - Bell - PRO - PROTRANS PERSONNEL SERVICES C…" at bounding box center [725, 144] width 252 height 109
drag, startPoint x: 629, startPoint y: 156, endPoint x: 551, endPoint y: 193, distance: 86.4
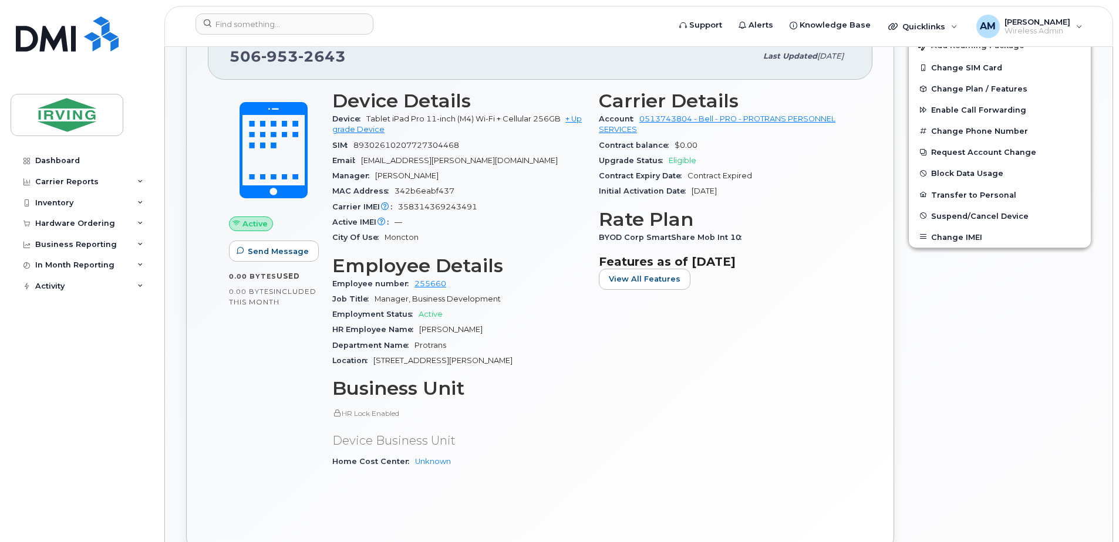
click at [551, 193] on div "MAC Address 342b6eabf437" at bounding box center [458, 191] width 252 height 15
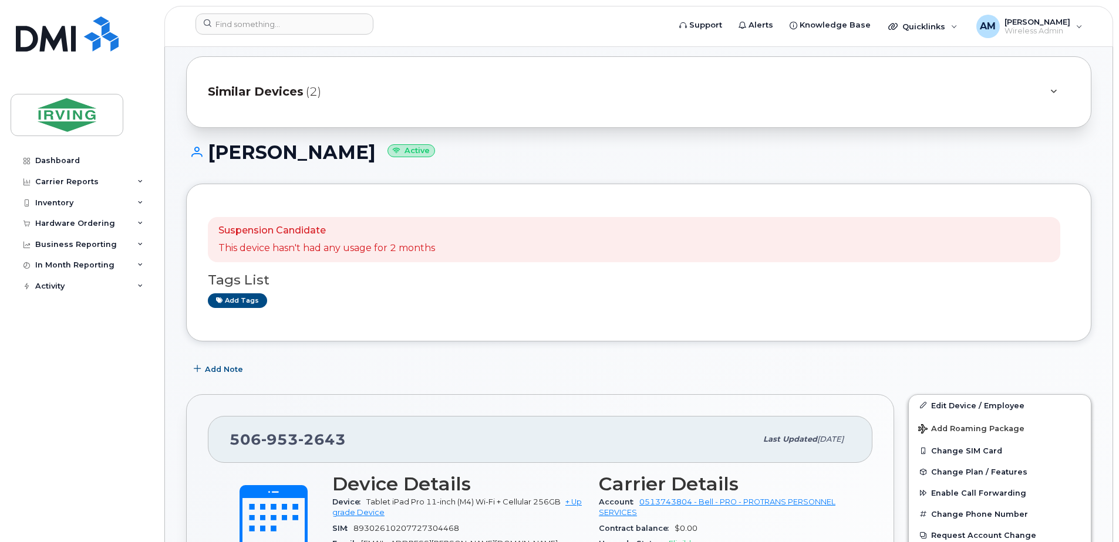
scroll to position [0, 0]
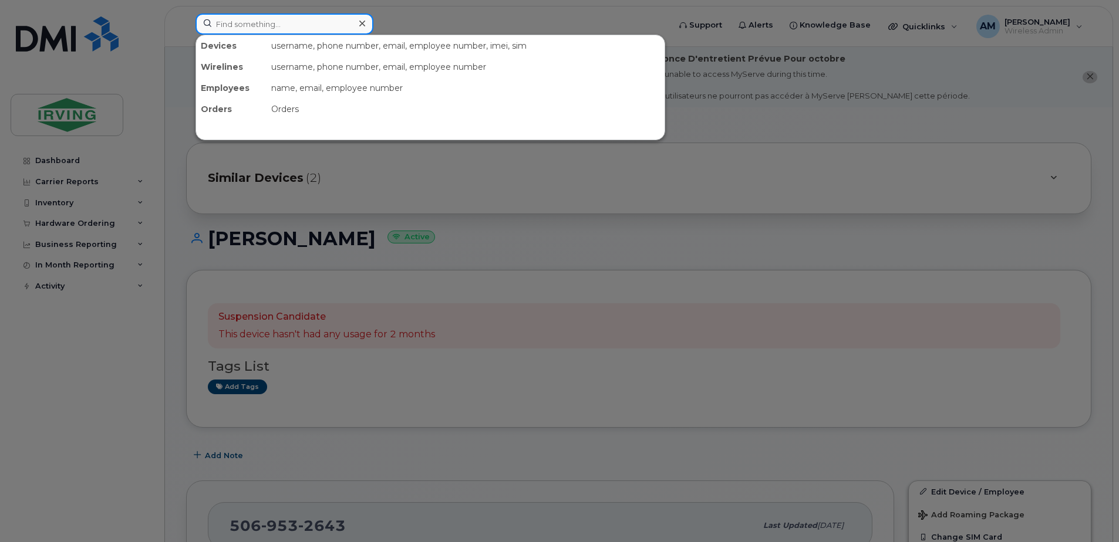
click at [258, 22] on input at bounding box center [284, 24] width 178 height 21
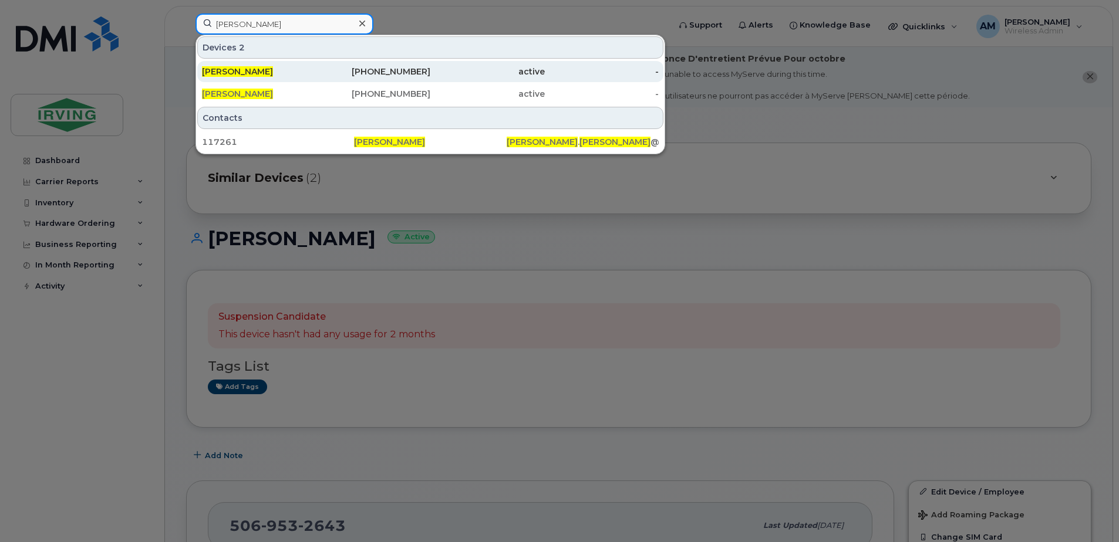
type input "david fardy"
click at [641, 72] on div "-" at bounding box center [602, 72] width 114 height 12
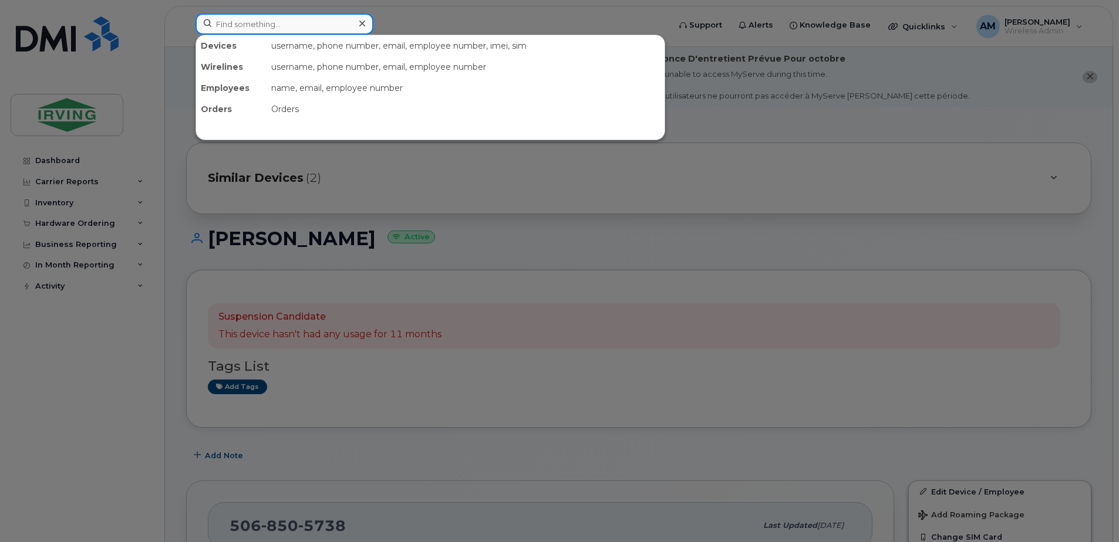
click at [277, 29] on input at bounding box center [284, 24] width 178 height 21
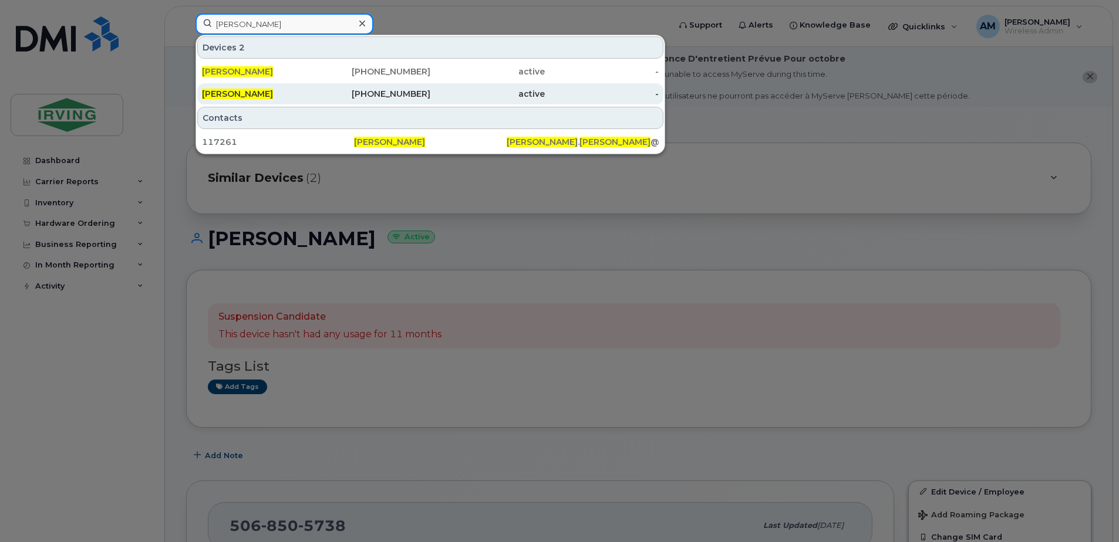
type input "[PERSON_NAME]"
click at [339, 96] on div "[PHONE_NUMBER]" at bounding box center [373, 94] width 114 height 12
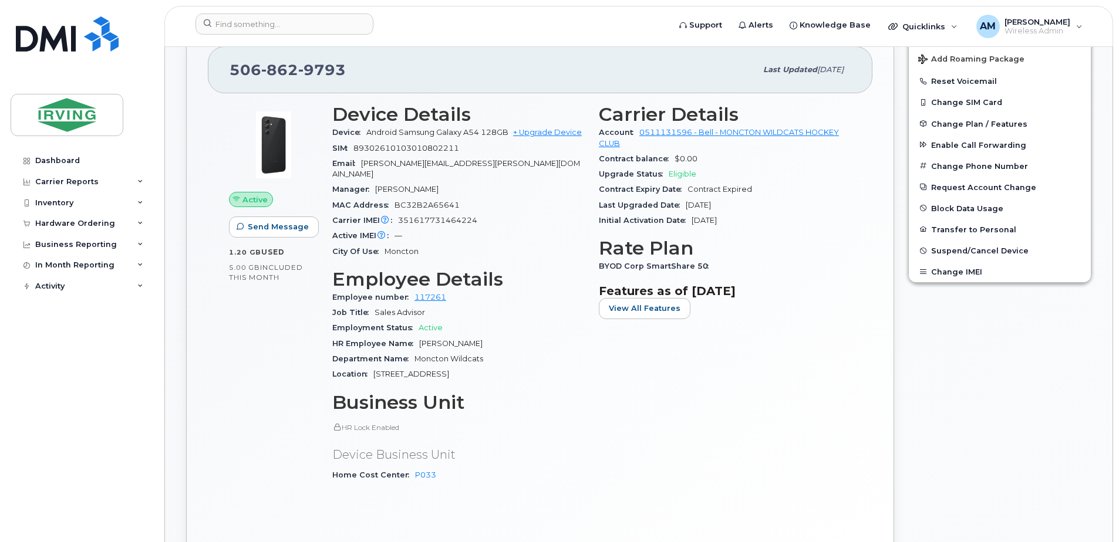
scroll to position [117, 0]
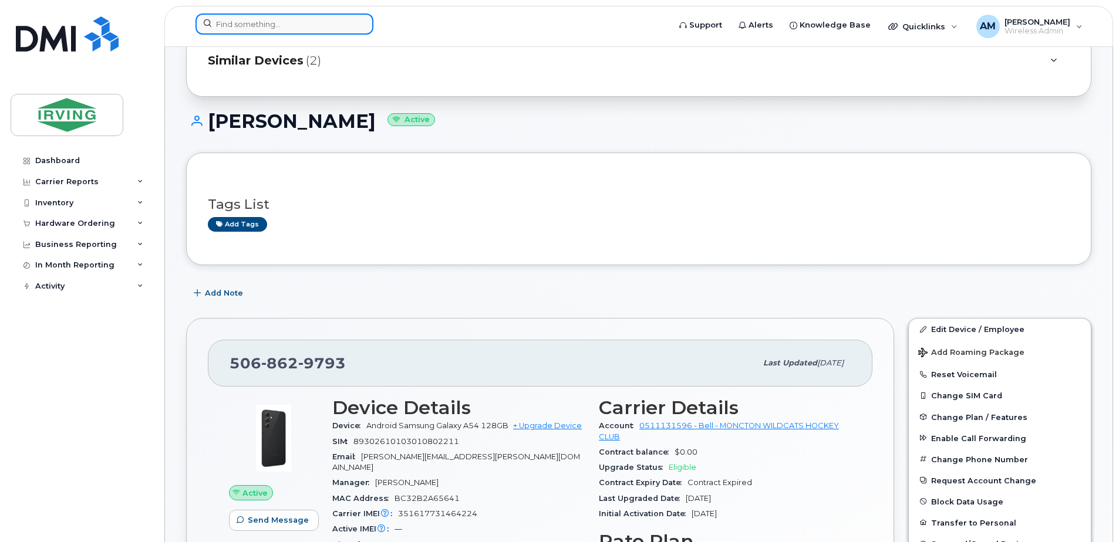
click at [255, 25] on input at bounding box center [284, 24] width 178 height 21
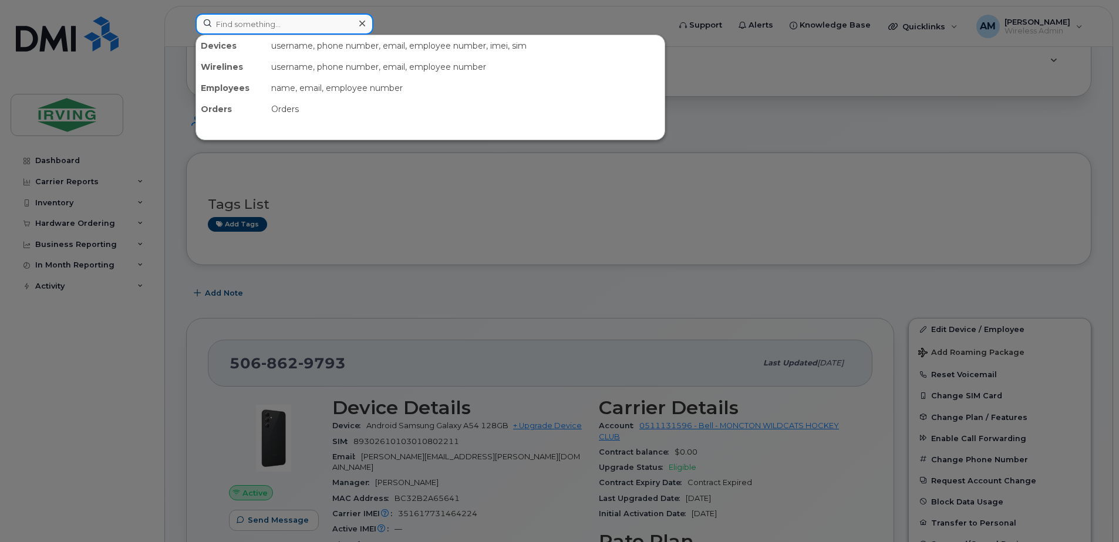
paste input "5069532643"
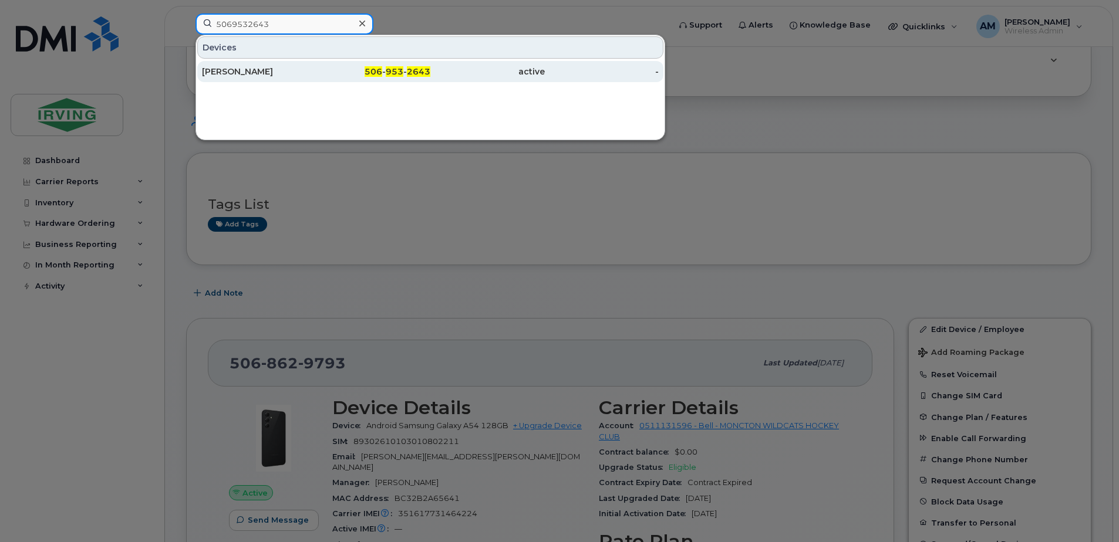
type input "5069532643"
click at [296, 77] on div "[PERSON_NAME]" at bounding box center [259, 72] width 114 height 12
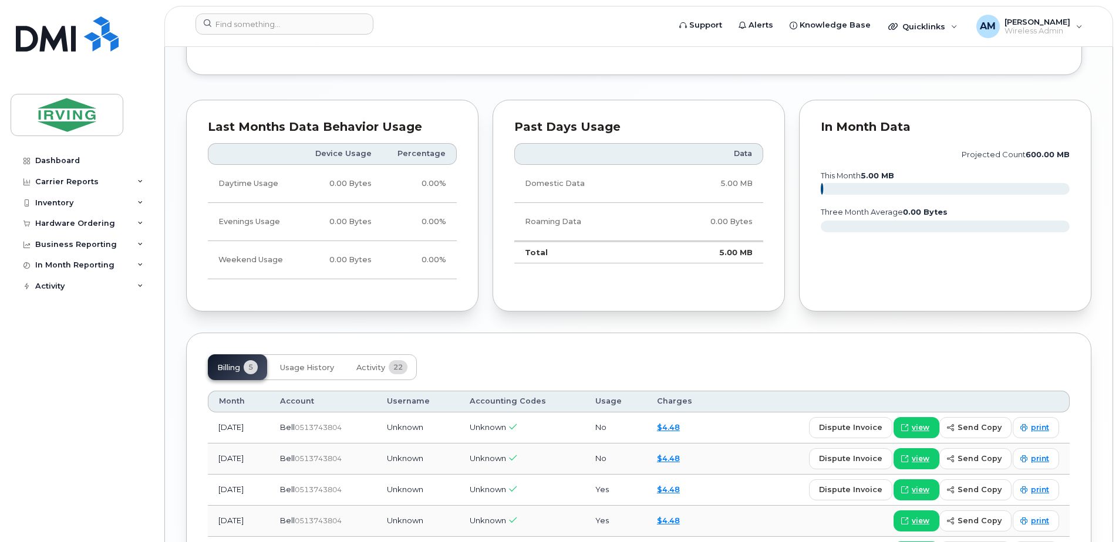
scroll to position [1291, 0]
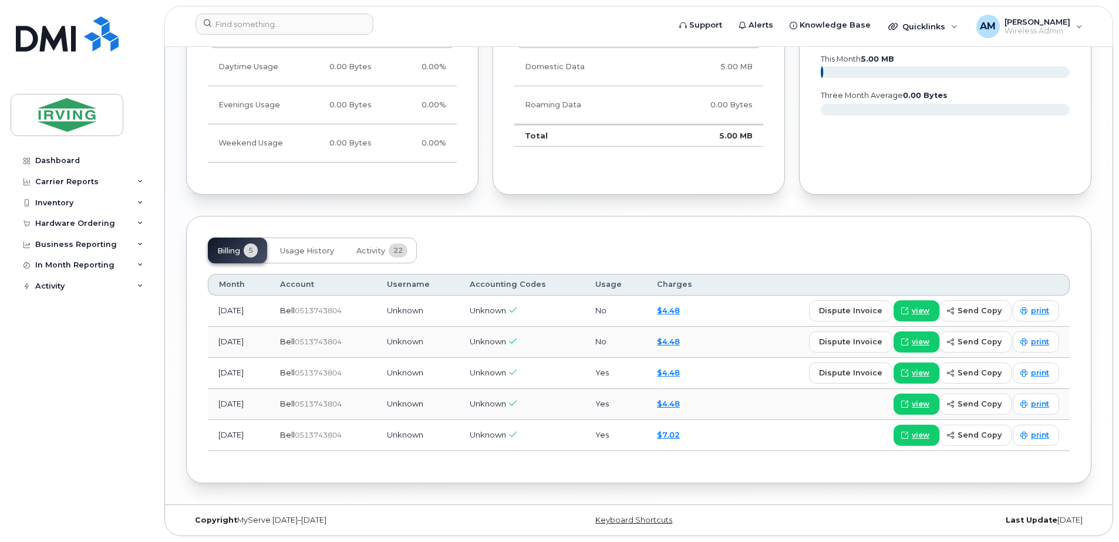
click at [425, 318] on td "Unknown" at bounding box center [417, 311] width 83 height 31
drag, startPoint x: 210, startPoint y: 509, endPoint x: 217, endPoint y: 502, distance: 9.1
click at [211, 508] on div "Copyright MyServe [DATE]–[DATE] Keyboard Shortcuts Last Update [DATE]" at bounding box center [638, 520] width 947 height 31
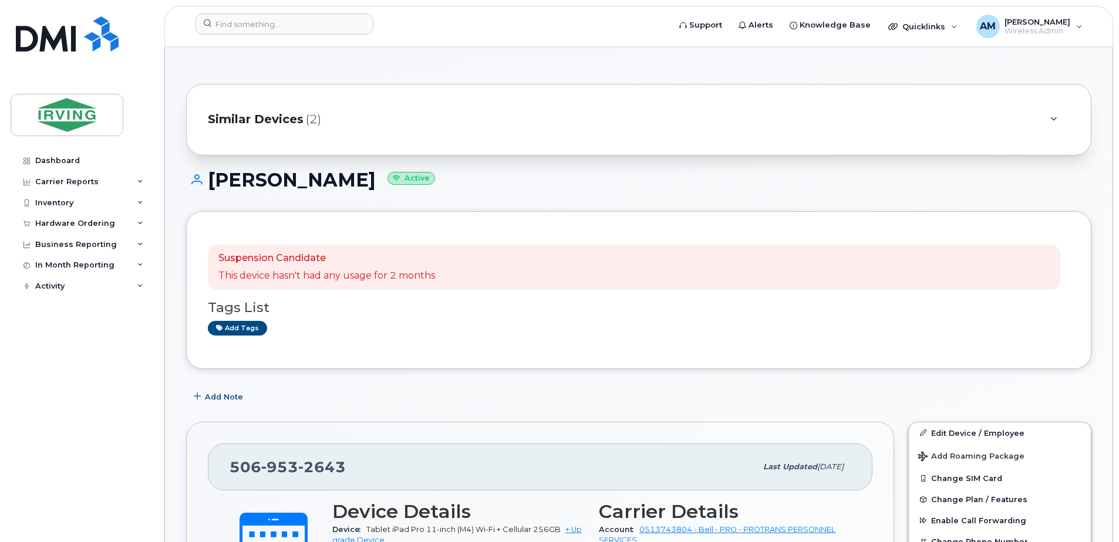
scroll to position [0, 0]
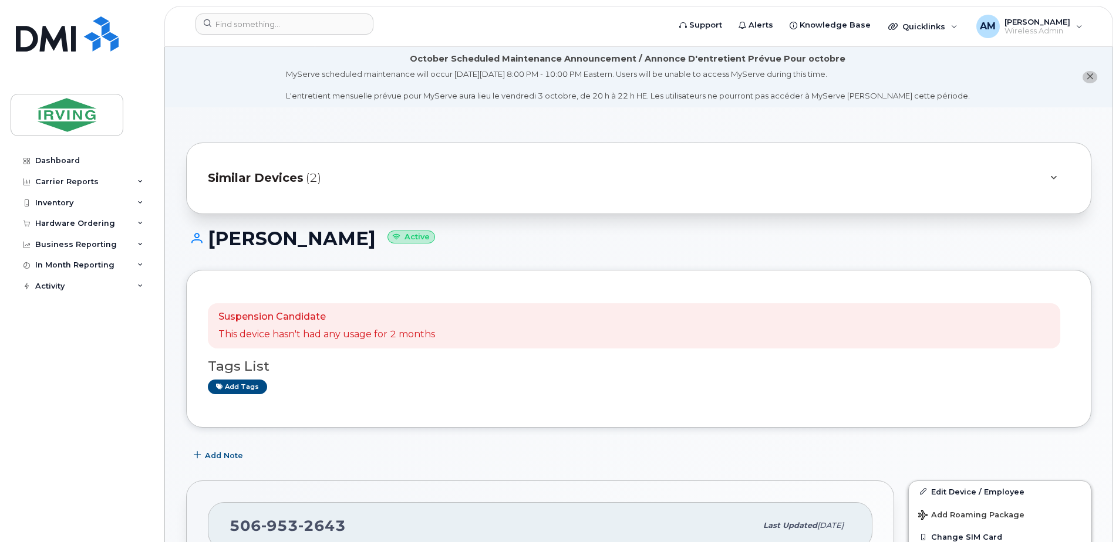
click at [1051, 183] on div at bounding box center [1053, 178] width 14 height 14
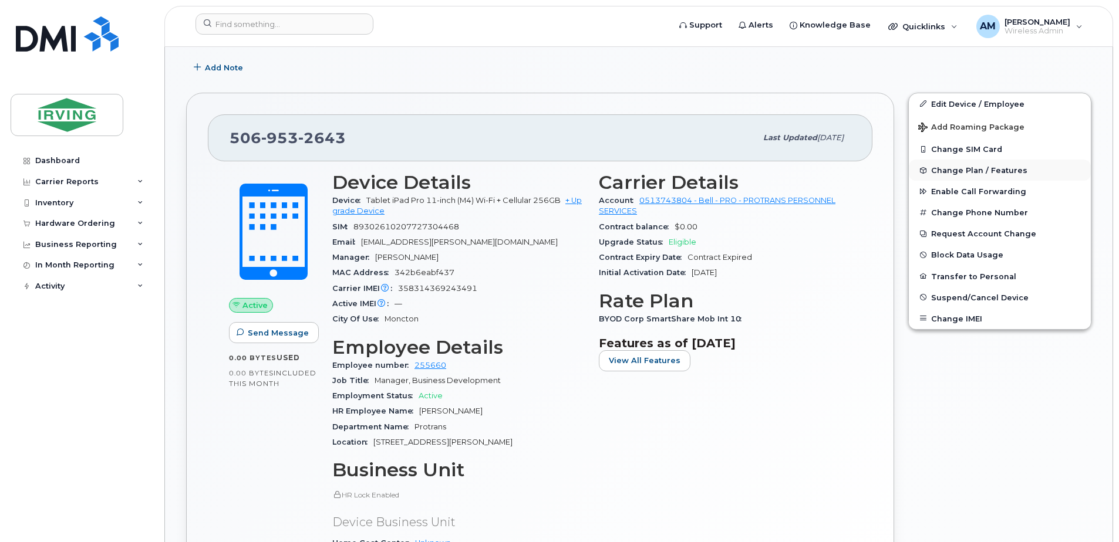
scroll to position [470, 0]
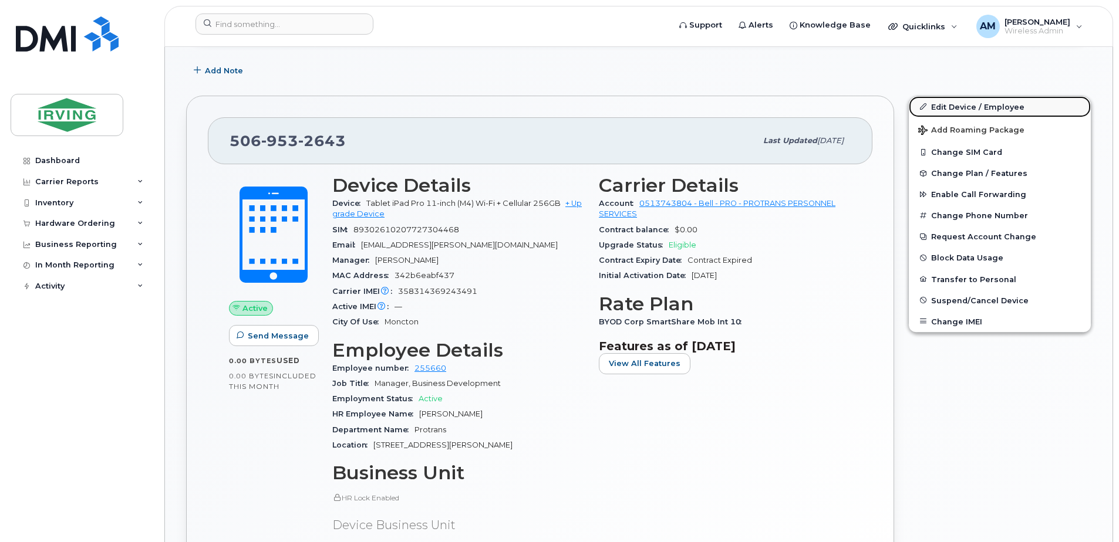
click at [989, 104] on link "Edit Device / Employee" at bounding box center [1000, 106] width 182 height 21
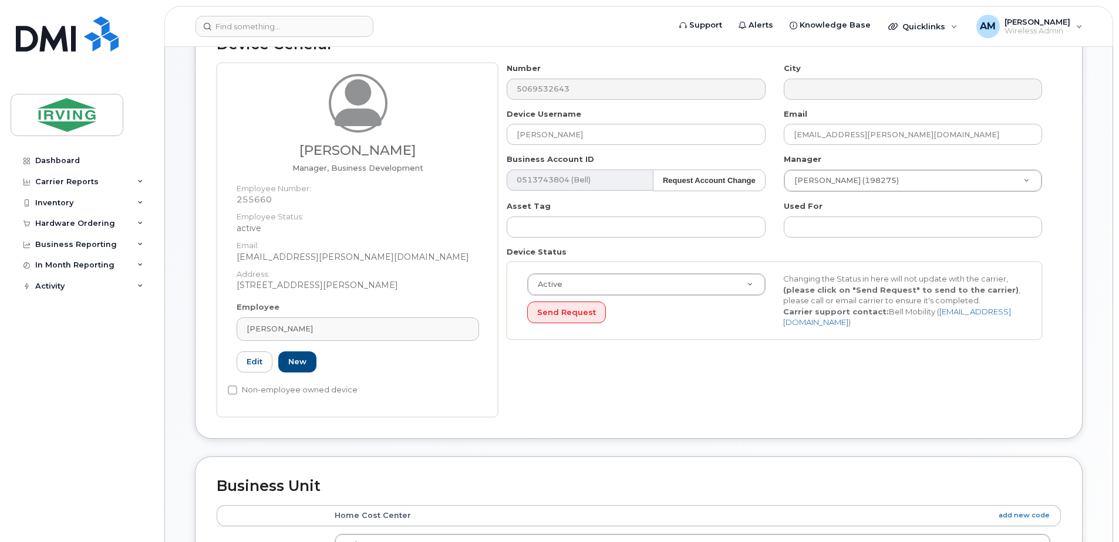
scroll to position [176, 0]
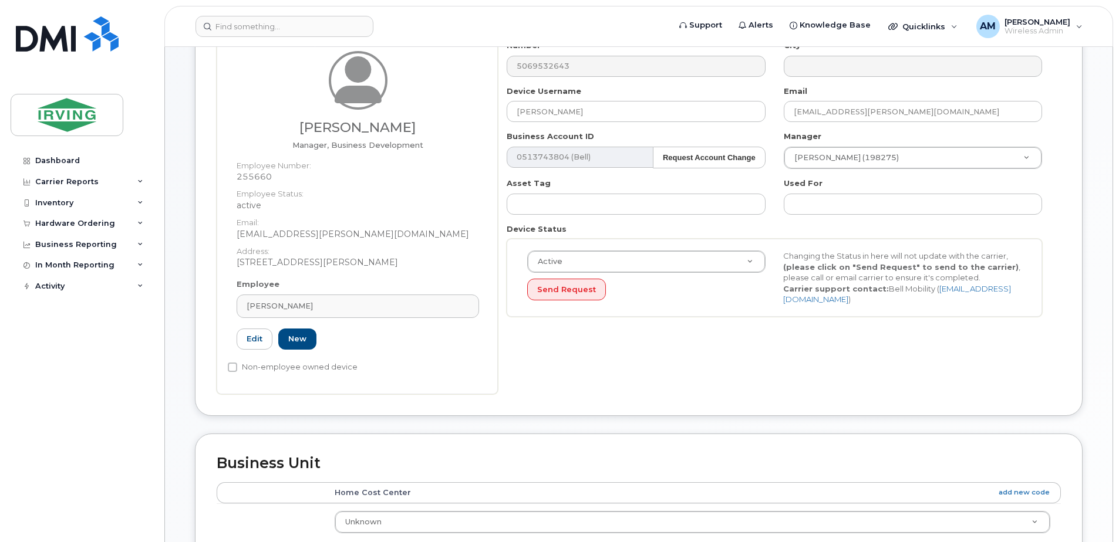
click at [835, 179] on div "Used For" at bounding box center [913, 196] width 276 height 37
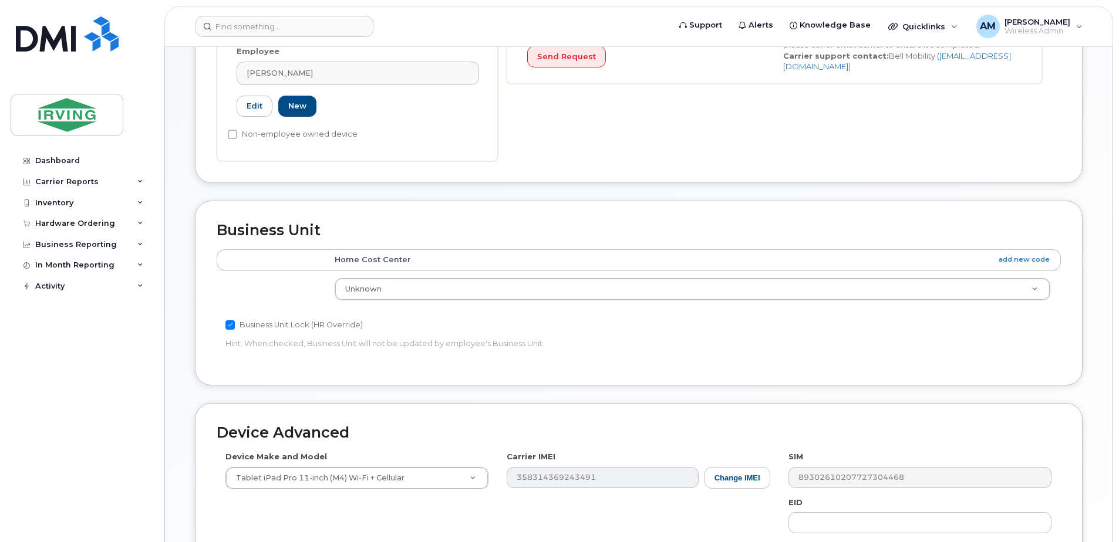
scroll to position [411, 0]
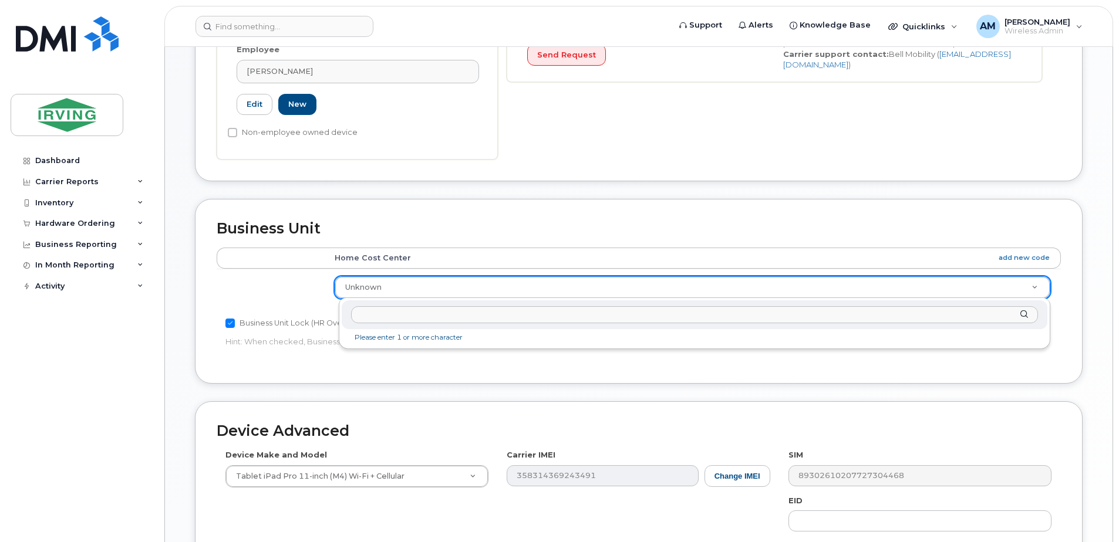
click at [453, 321] on input "text" at bounding box center [694, 314] width 687 height 17
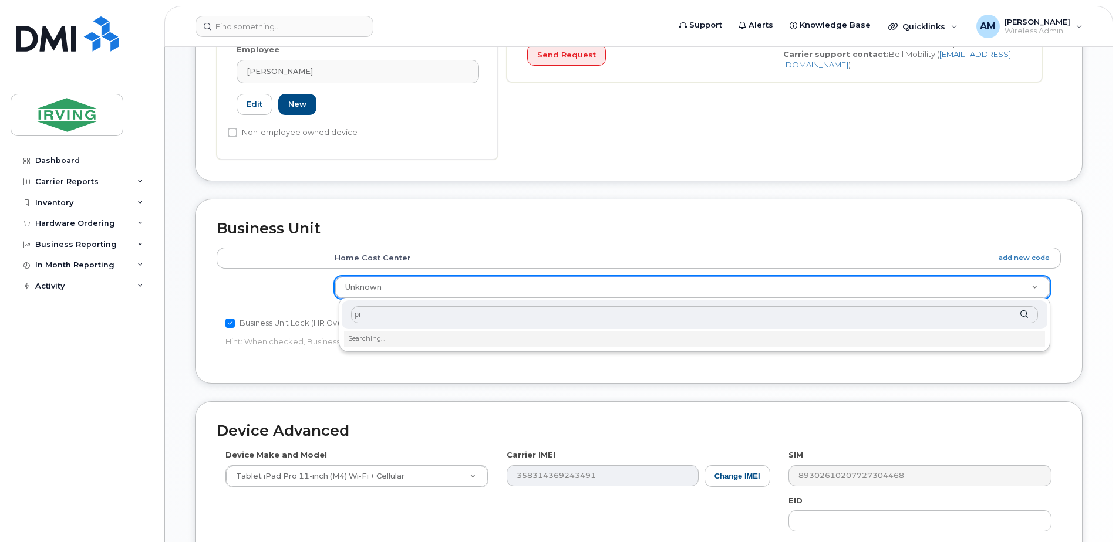
type input "p"
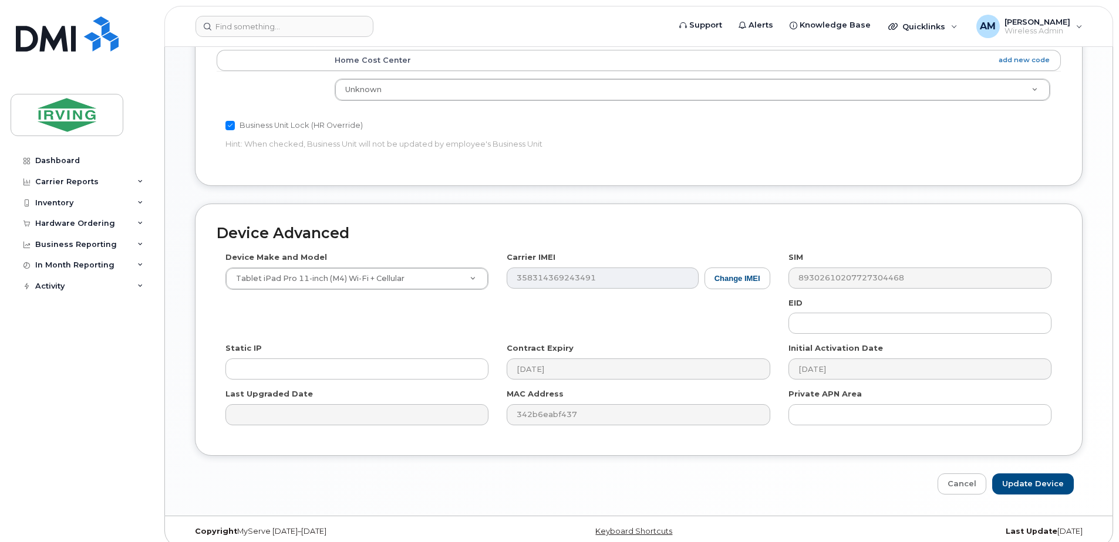
scroll to position [620, 0]
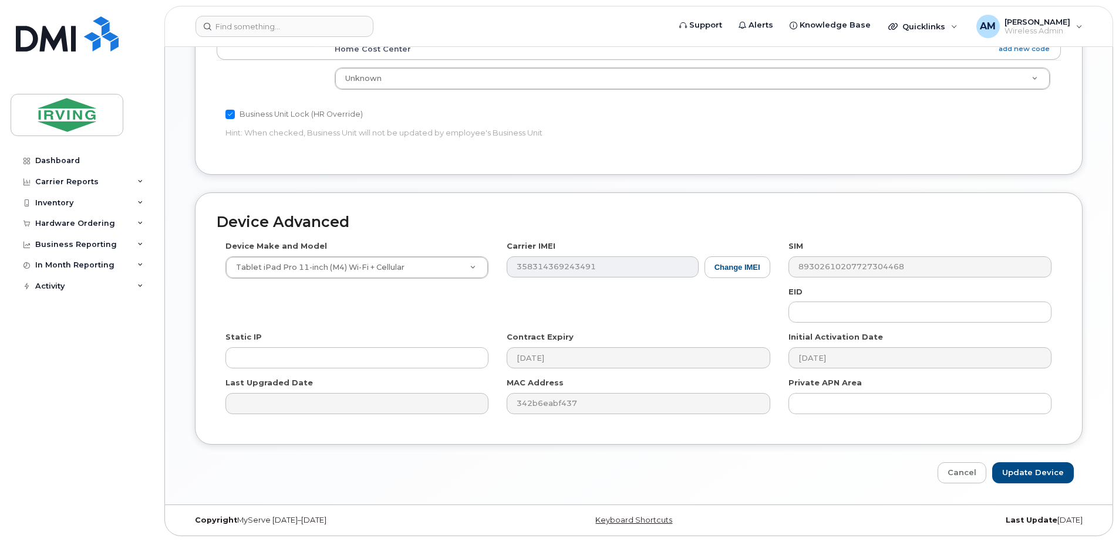
click at [402, 92] on td "Unknown 4312622" at bounding box center [692, 78] width 737 height 37
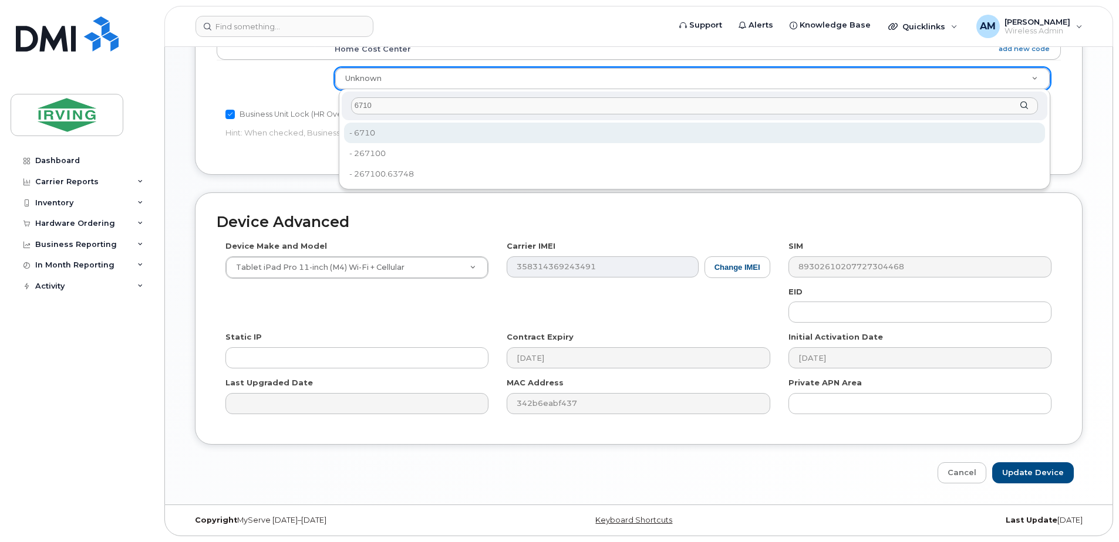
type input "6710"
type input "4313845"
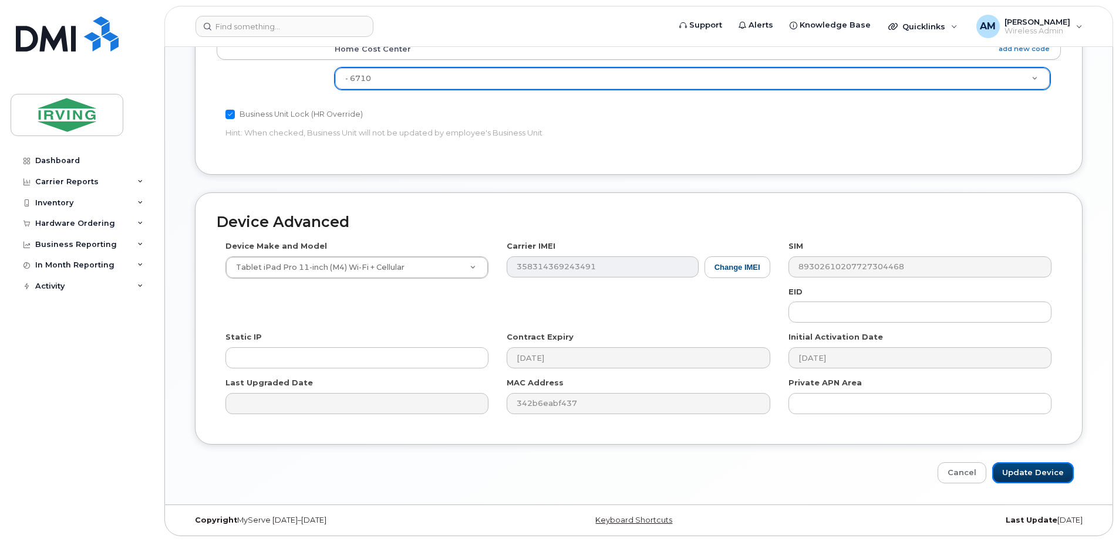
drag, startPoint x: 1049, startPoint y: 473, endPoint x: 1027, endPoint y: 451, distance: 30.7
click at [1048, 473] on input "Update Device" at bounding box center [1033, 474] width 82 height 22
type input "Saving..."
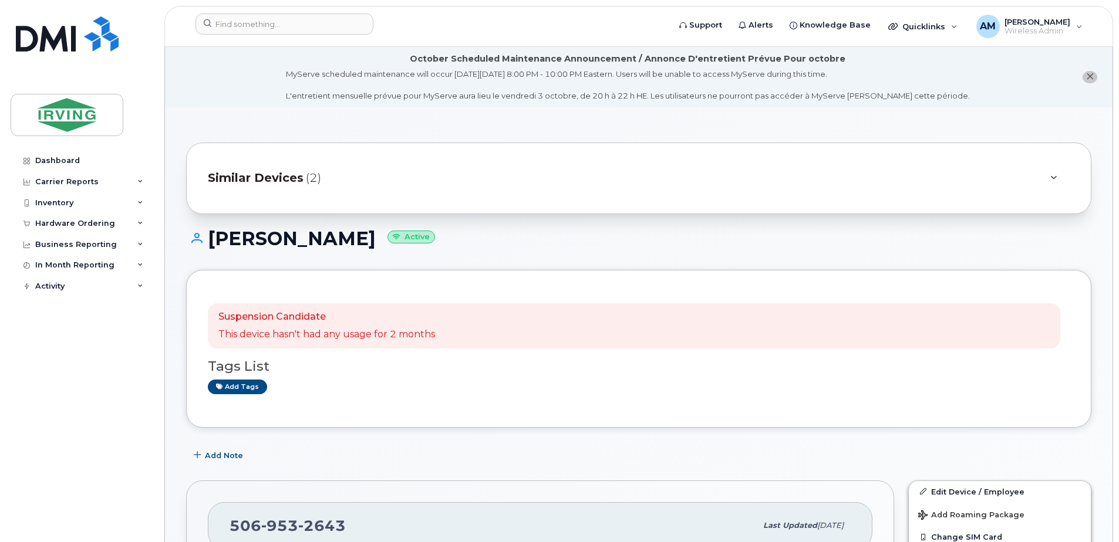
click at [447, 201] on div "Similar Devices (2)" at bounding box center [638, 179] width 905 height 72
click at [312, 185] on span "(2)" at bounding box center [313, 178] width 15 height 17
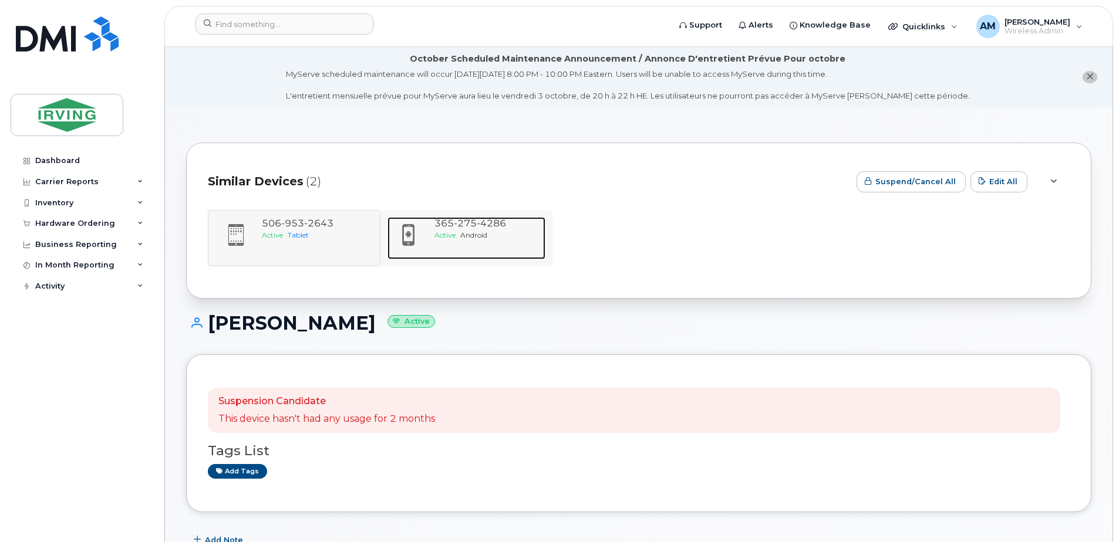
click at [463, 234] on span "Android" at bounding box center [473, 235] width 27 height 9
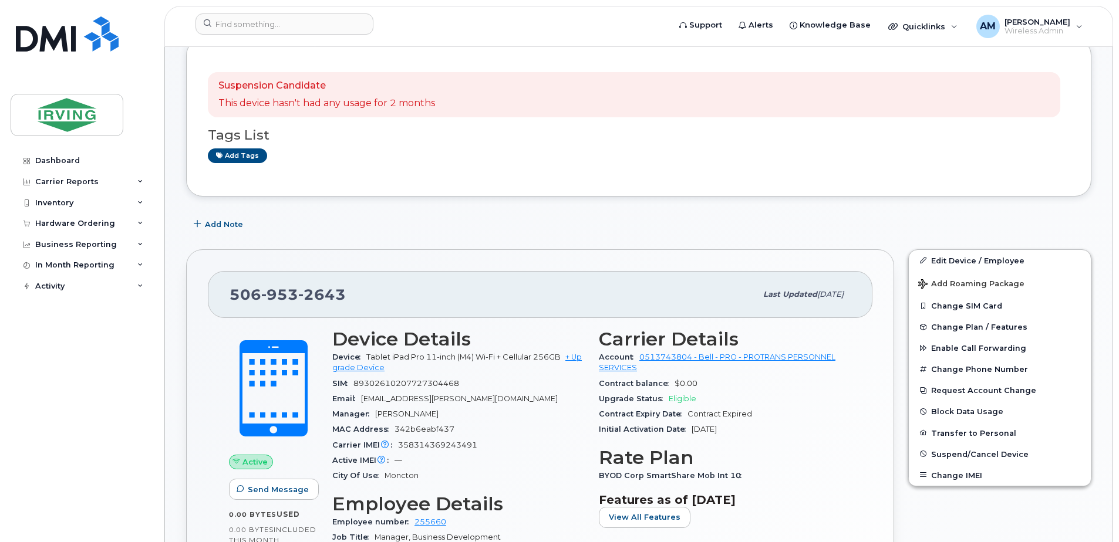
scroll to position [117, 0]
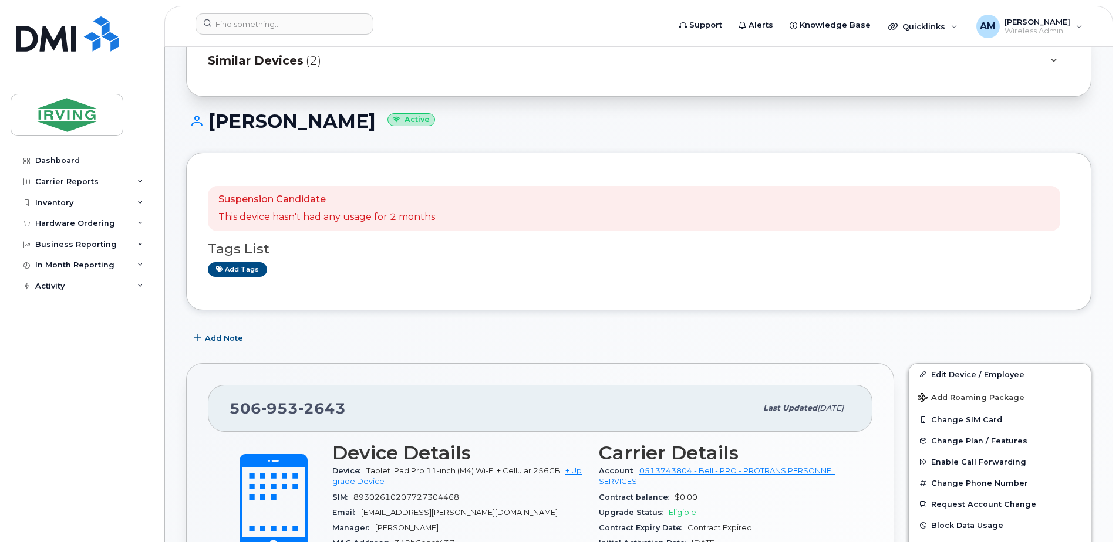
click at [397, 213] on p "This device hasn't had any usage for 2 months" at bounding box center [326, 218] width 217 height 14
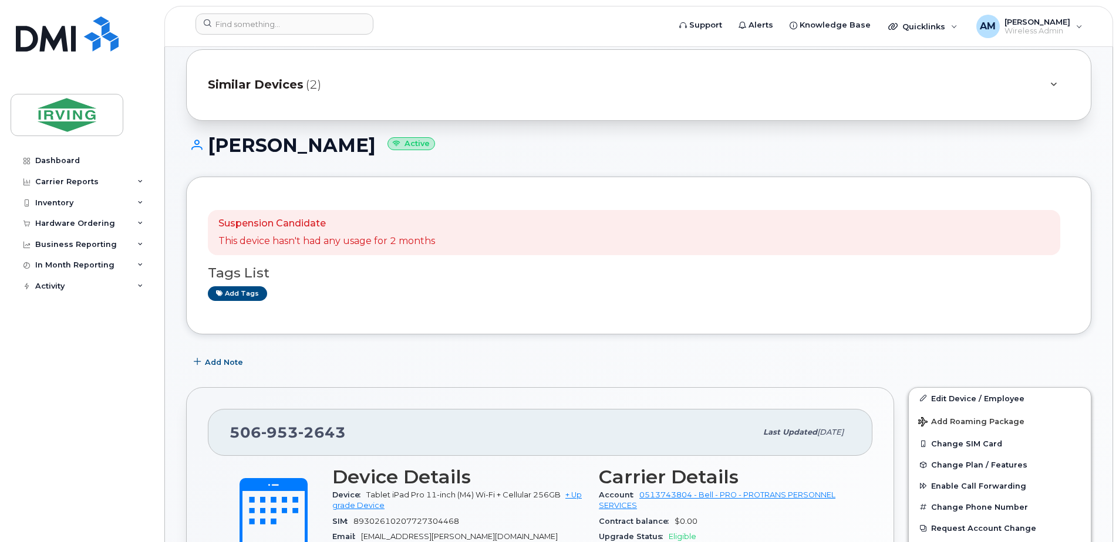
scroll to position [0, 0]
